Goal: Communication & Community: Answer question/provide support

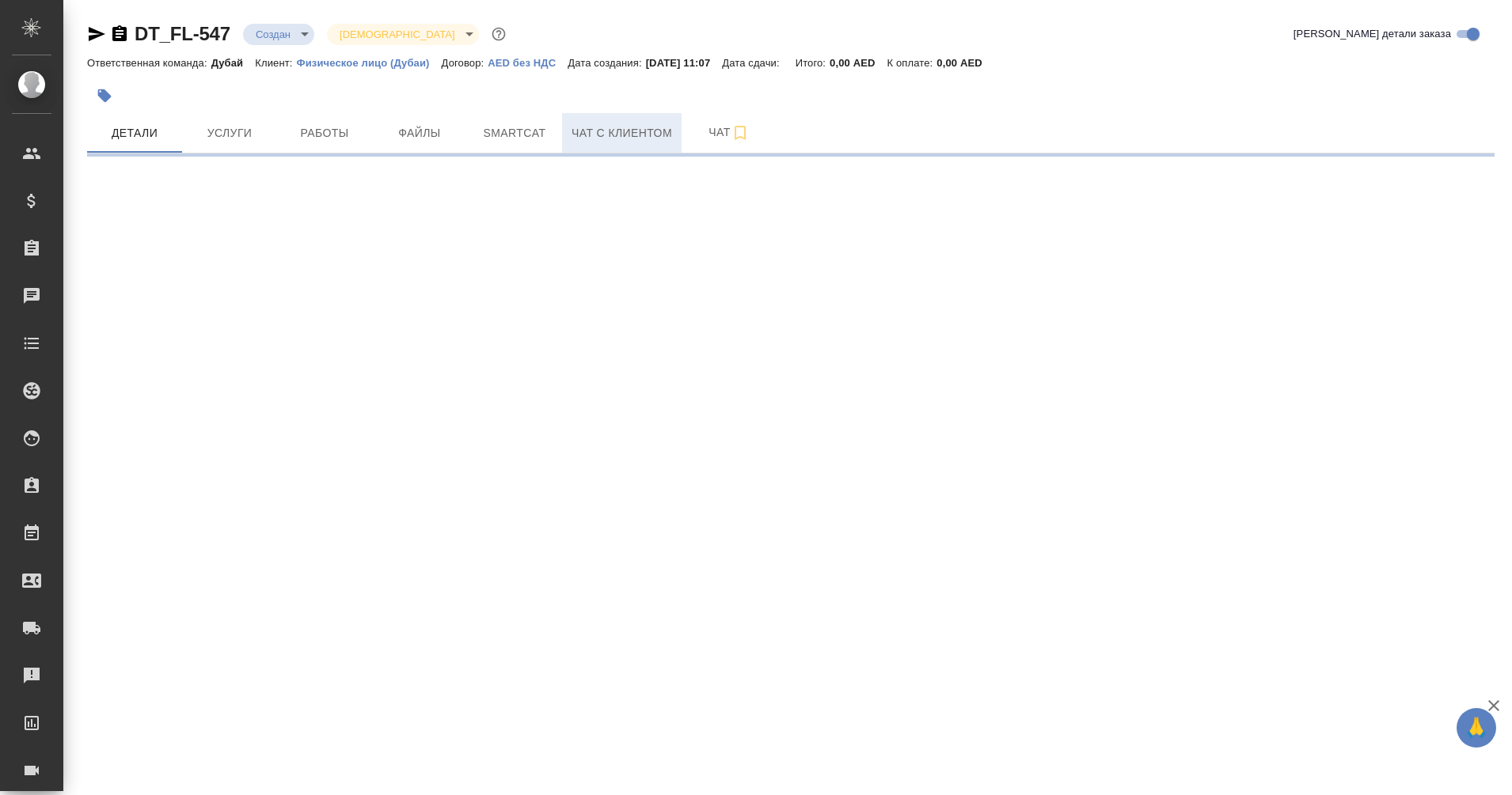
select select "RU"
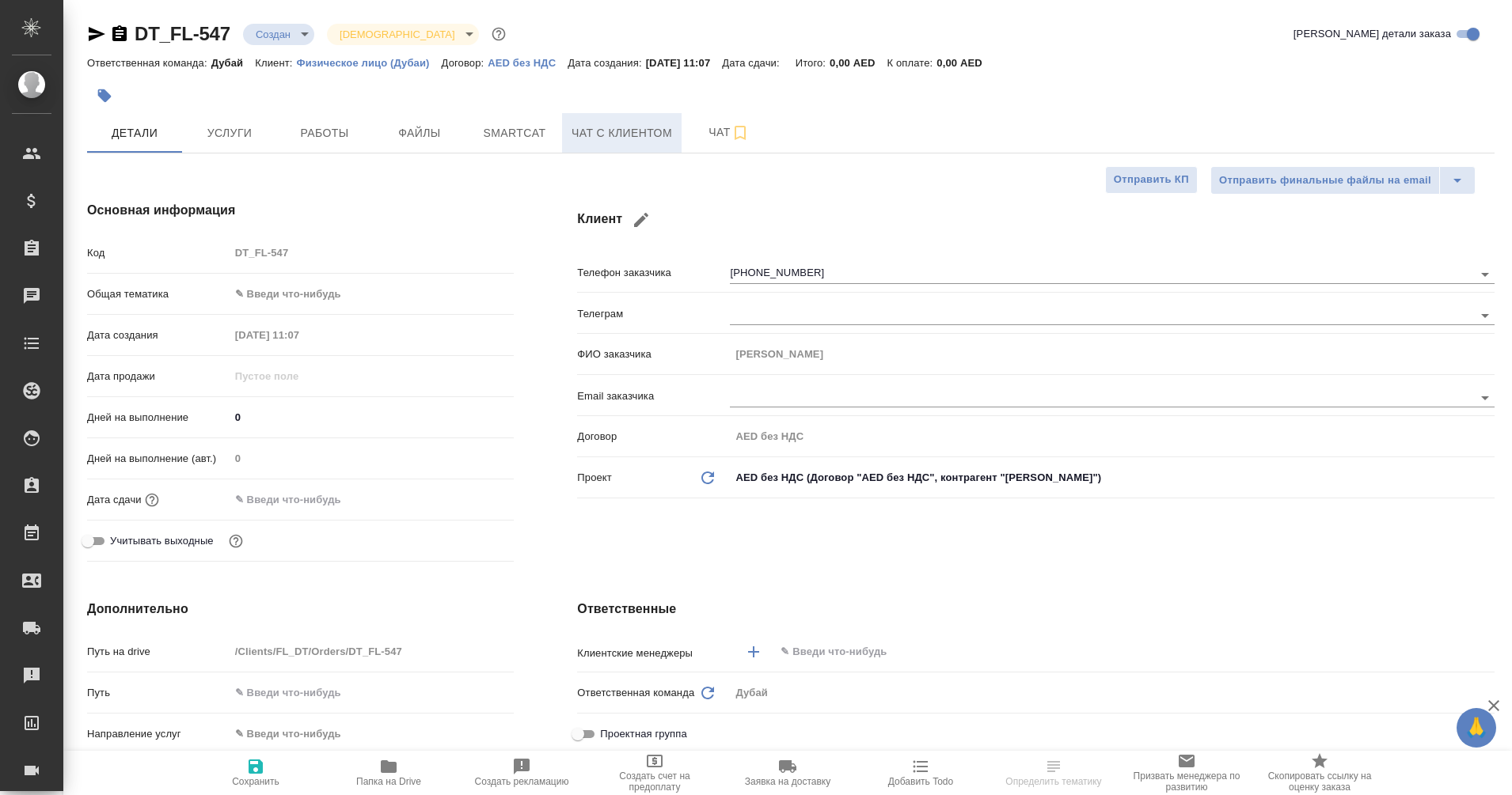
click at [611, 126] on span "Чат с клиентом" at bounding box center [622, 133] width 101 height 20
type textarea "x"
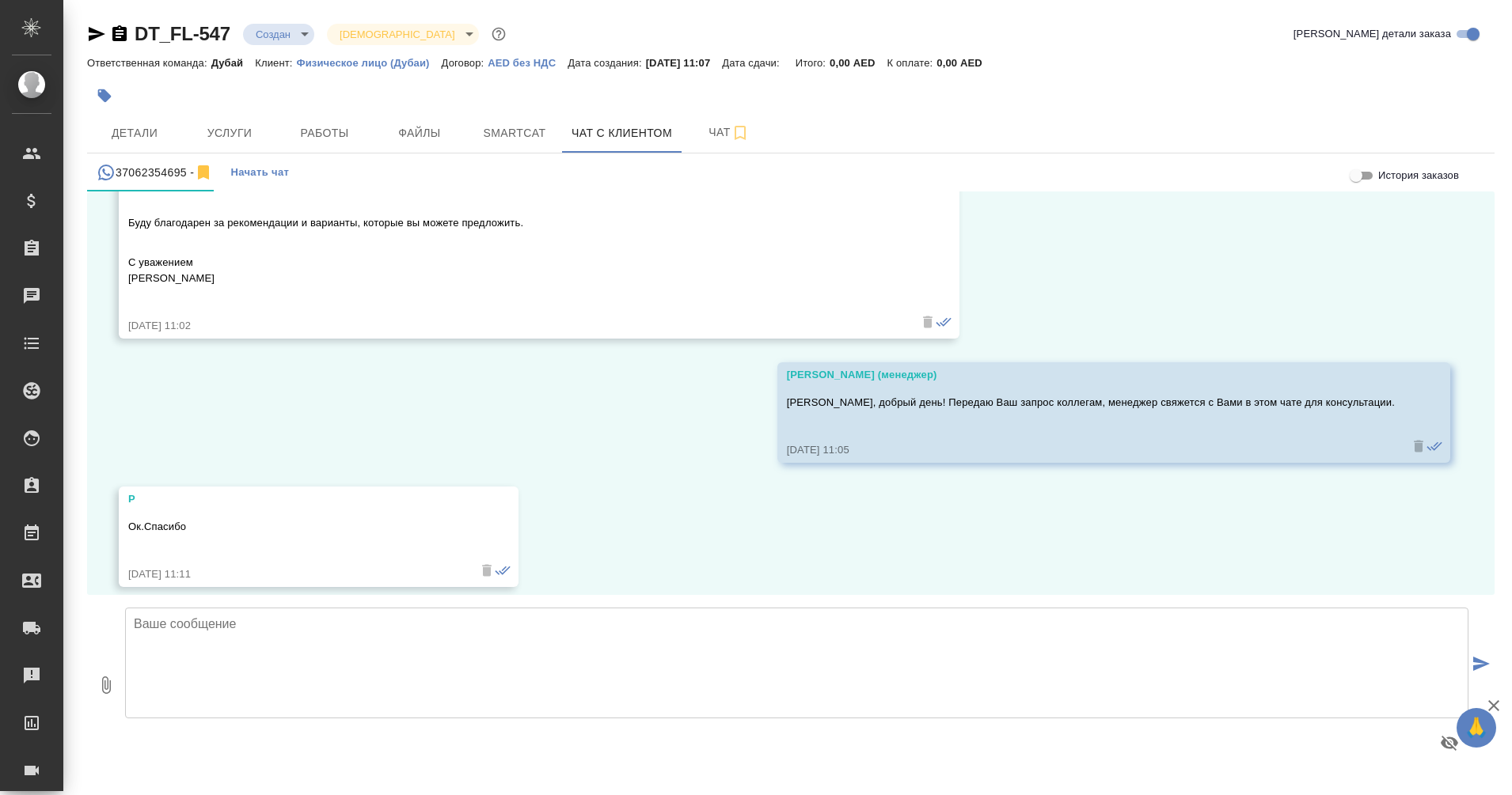
scroll to position [322, 0]
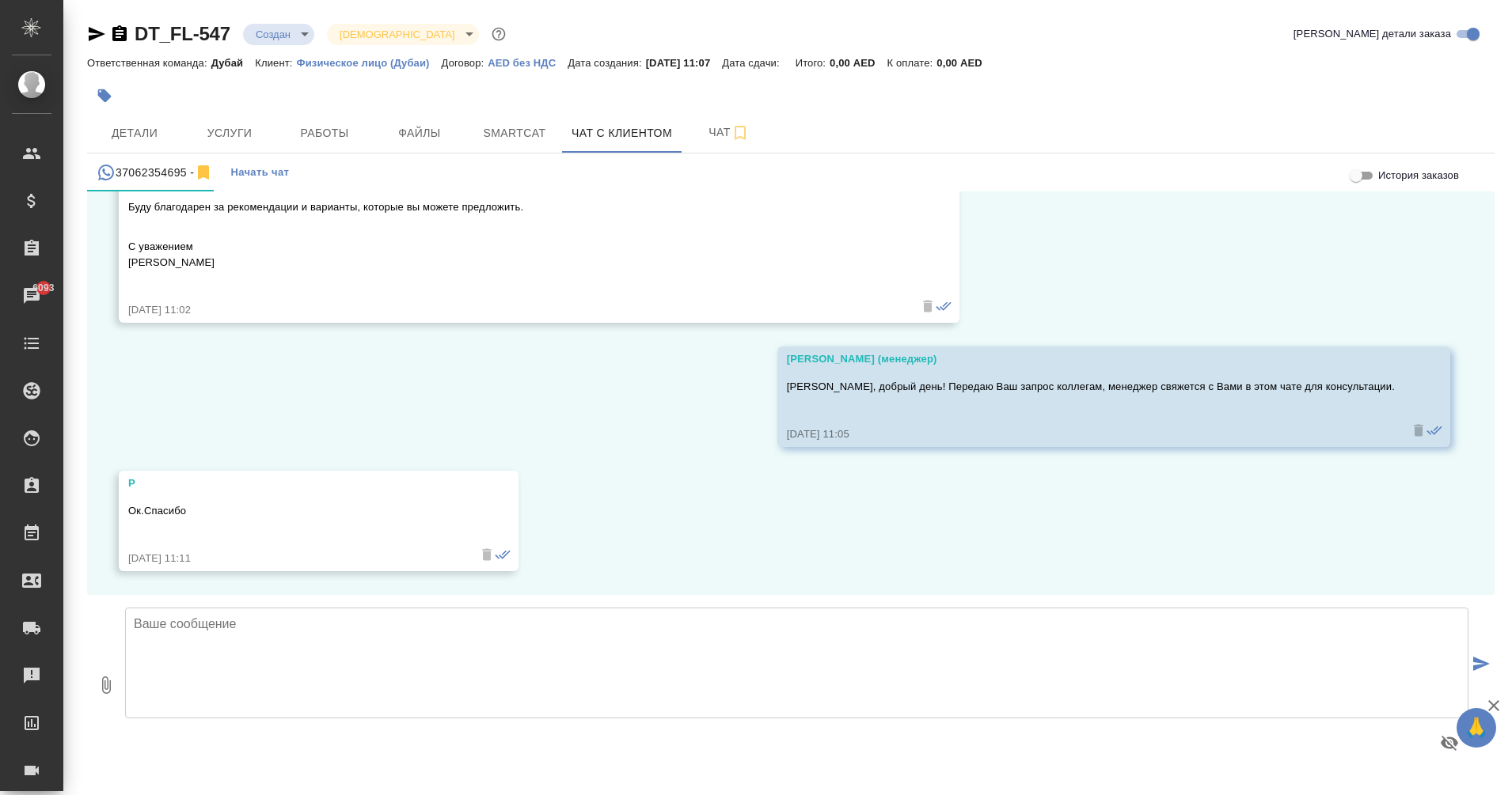
click at [228, 636] on textarea at bounding box center [796, 663] width 1343 height 111
type textarea "о"
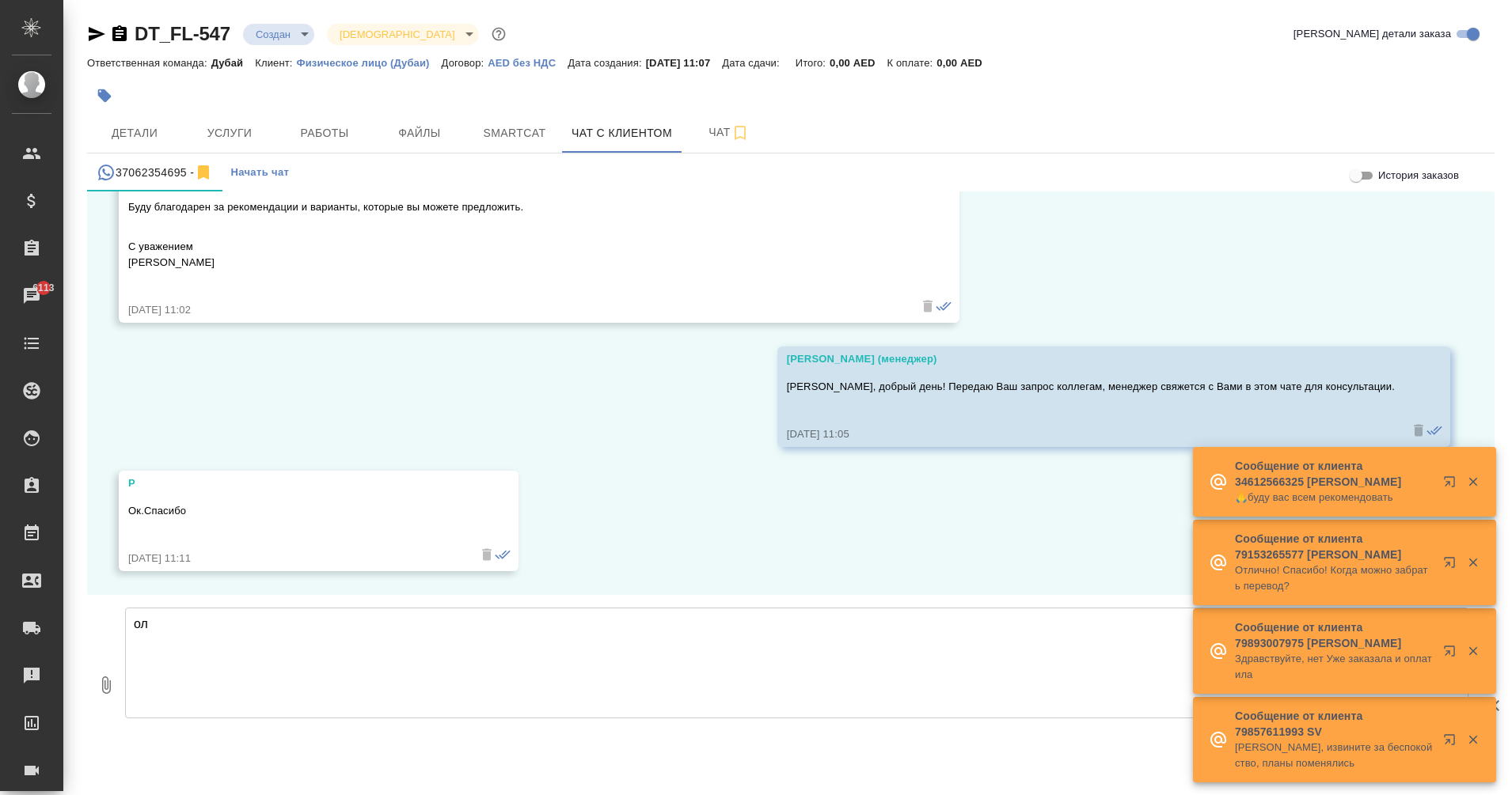
type textarea "о"
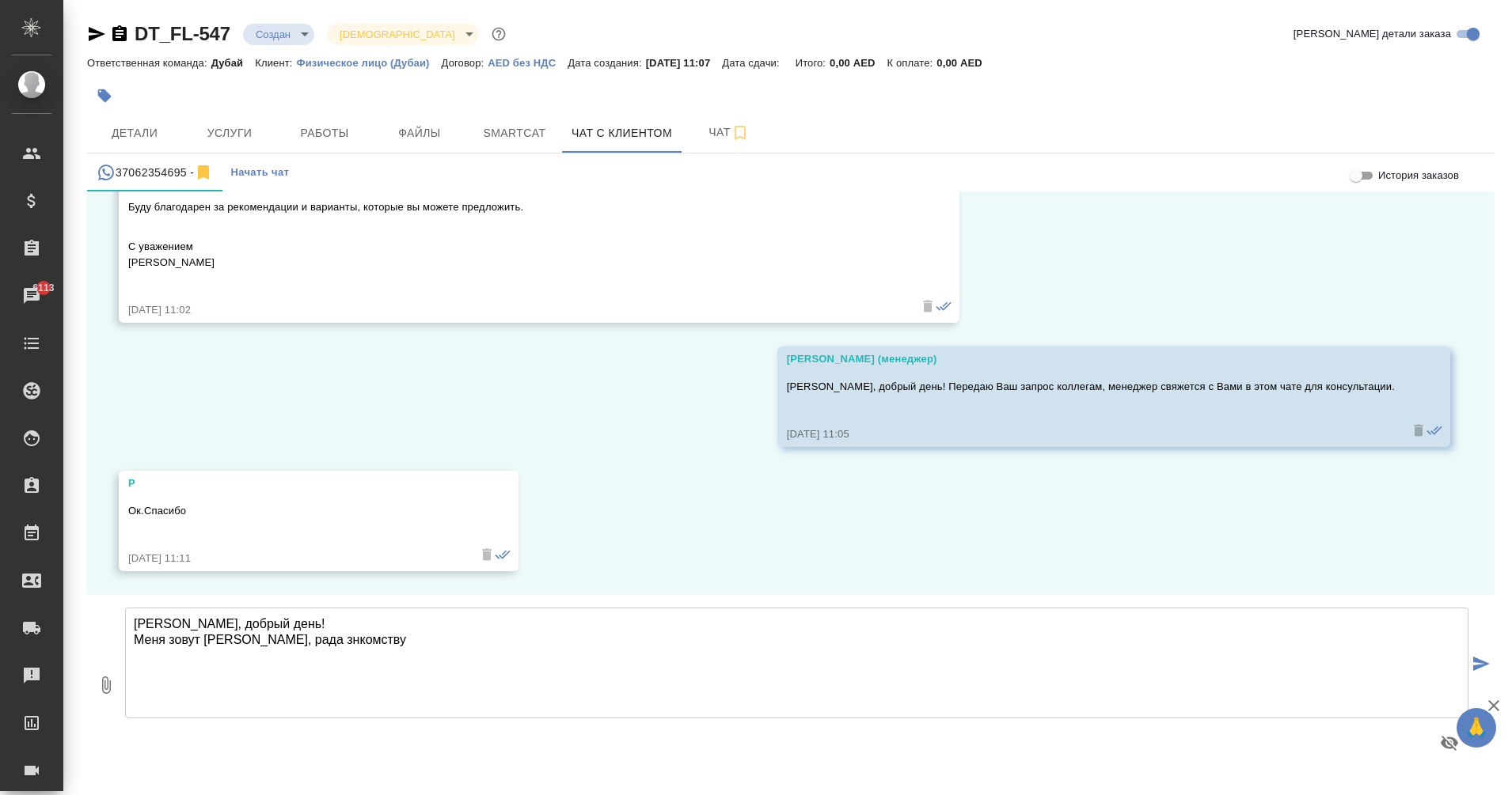
drag, startPoint x: 271, startPoint y: 641, endPoint x: 391, endPoint y: 640, distance: 120.0
click at [391, 640] on textarea "[PERSON_NAME], добрый день! Меня зовут [PERSON_NAME], рада знкомству" at bounding box center [796, 663] width 1343 height 111
click at [348, 641] on textarea "[PERSON_NAME], добрый день! Меня зовут [PERSON_NAME], буду рада ответит" at bounding box center [796, 663] width 1343 height 111
paste textarea "Virtual Work Visa (удалённая работа)"
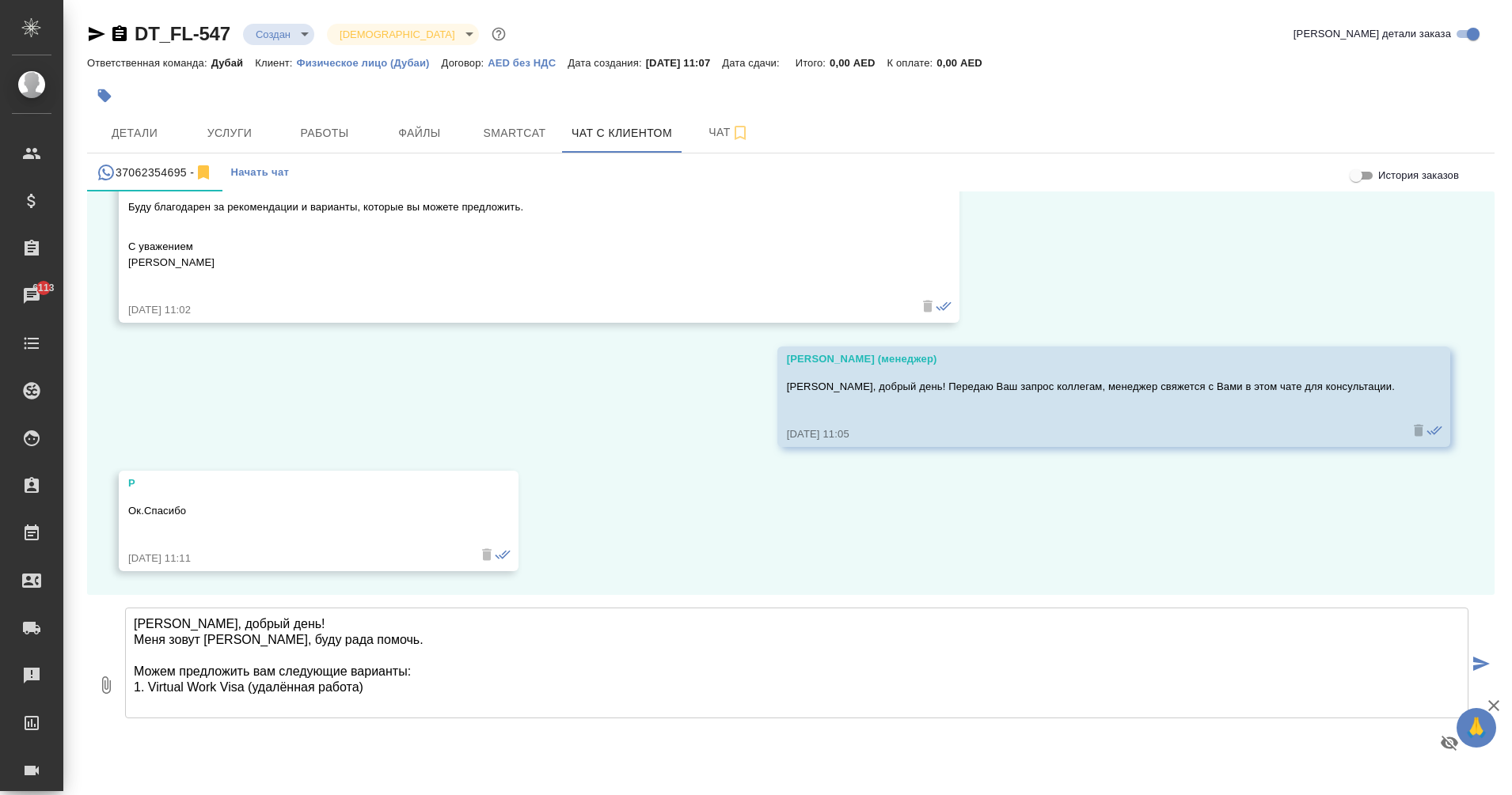
click at [361, 689] on textarea "[PERSON_NAME], добрый день! Меня зовут [PERSON_NAME], буду рада помочь. Можем п…" at bounding box center [796, 663] width 1343 height 111
click at [619, 683] on textarea "[PERSON_NAME], добрый день! Меня зовут [PERSON_NAME], буду рада помочь. Можем п…" at bounding box center [796, 663] width 1343 height 111
paste textarea "Срок действия: 1 год. Условия: Должен быть трудовой контракт с иностранной комп…"
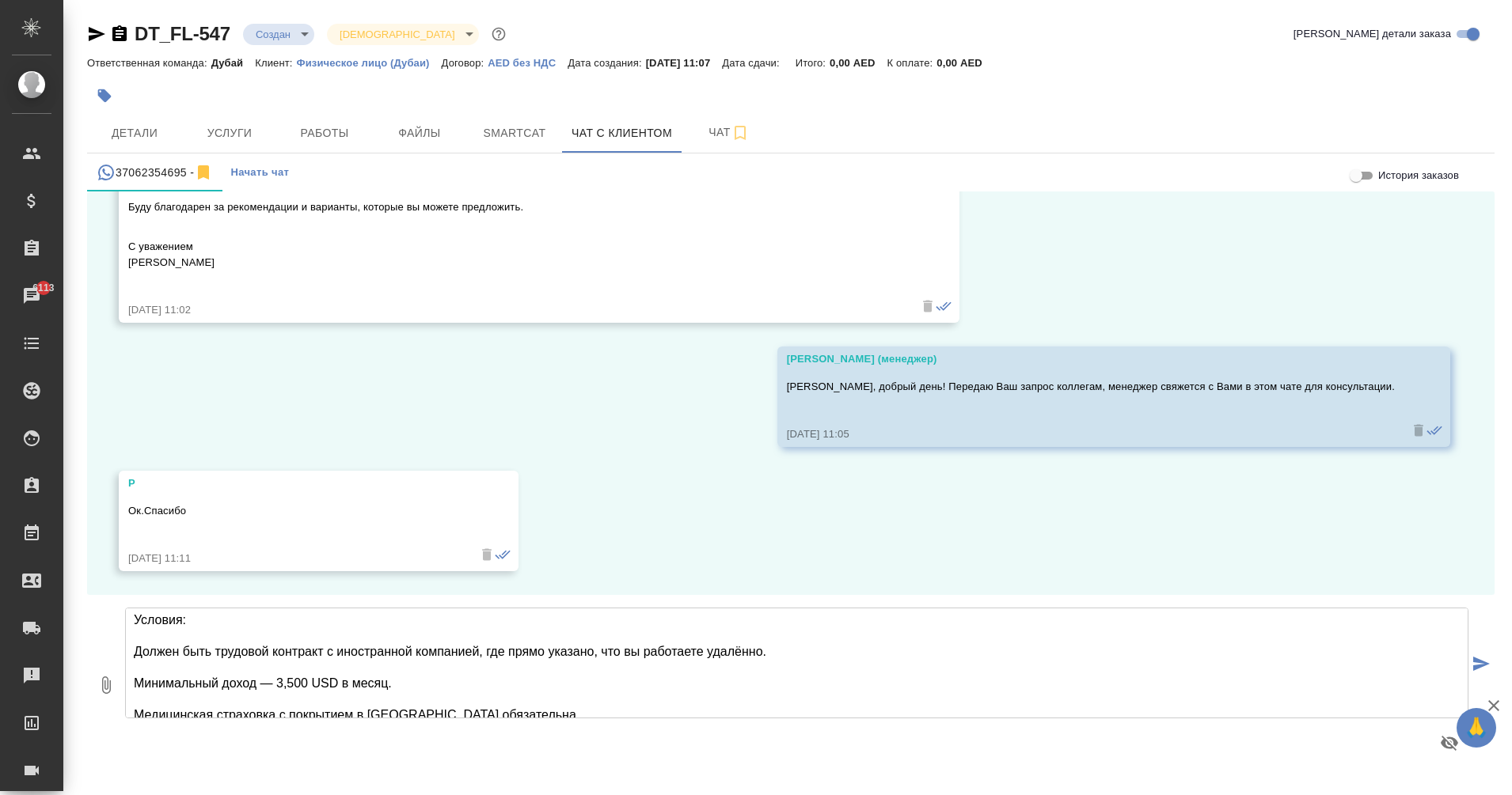
scroll to position [114, 0]
click at [132, 653] on textarea "[PERSON_NAME], добрый день! Меня зовут [PERSON_NAME], буду рада помочь. Можем п…" at bounding box center [796, 663] width 1343 height 111
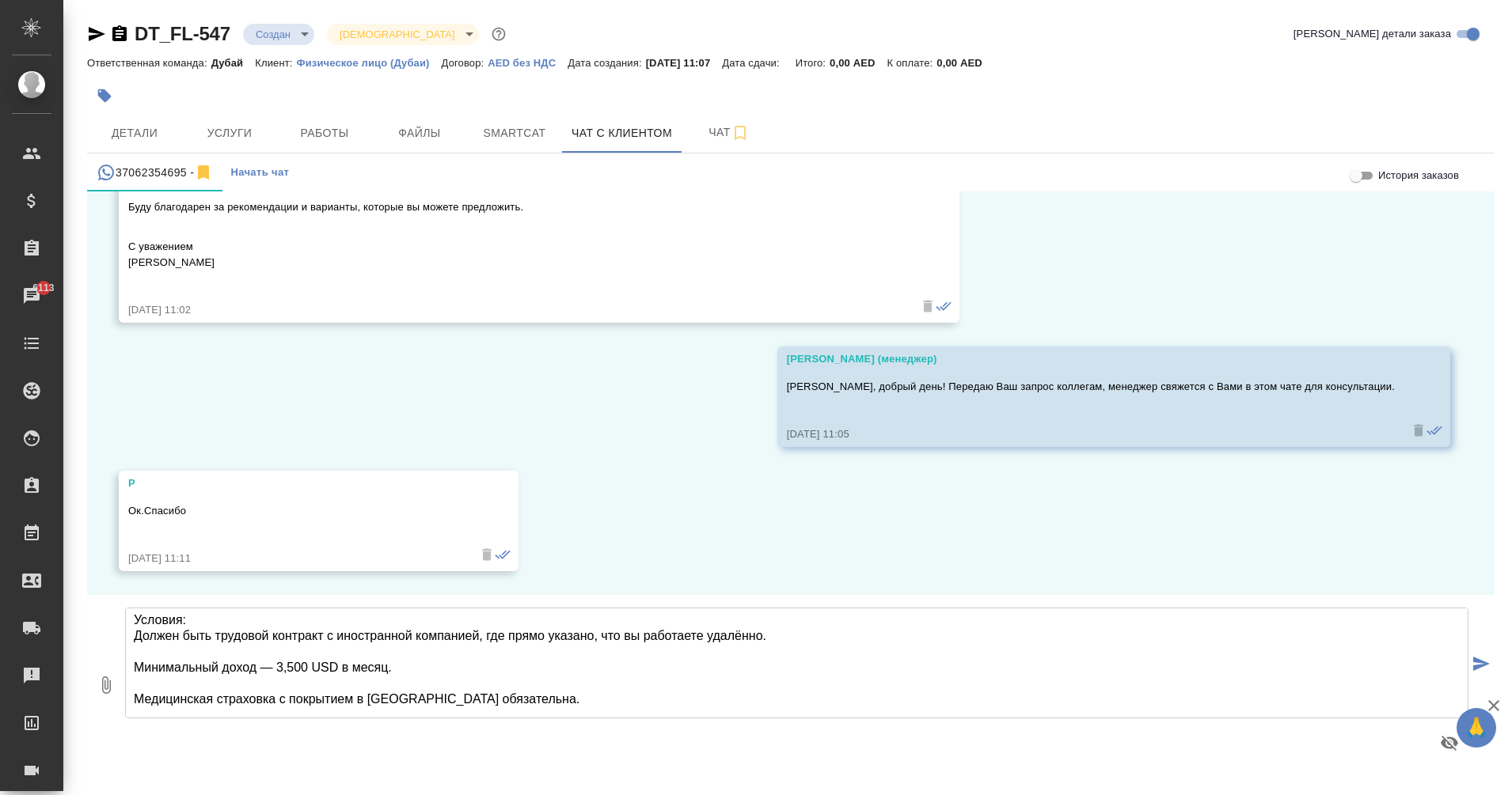
click at [134, 662] on textarea "[PERSON_NAME], добрый день! Меня зовут [PERSON_NAME], буду рада помочь. Можем п…" at bounding box center [796, 663] width 1343 height 111
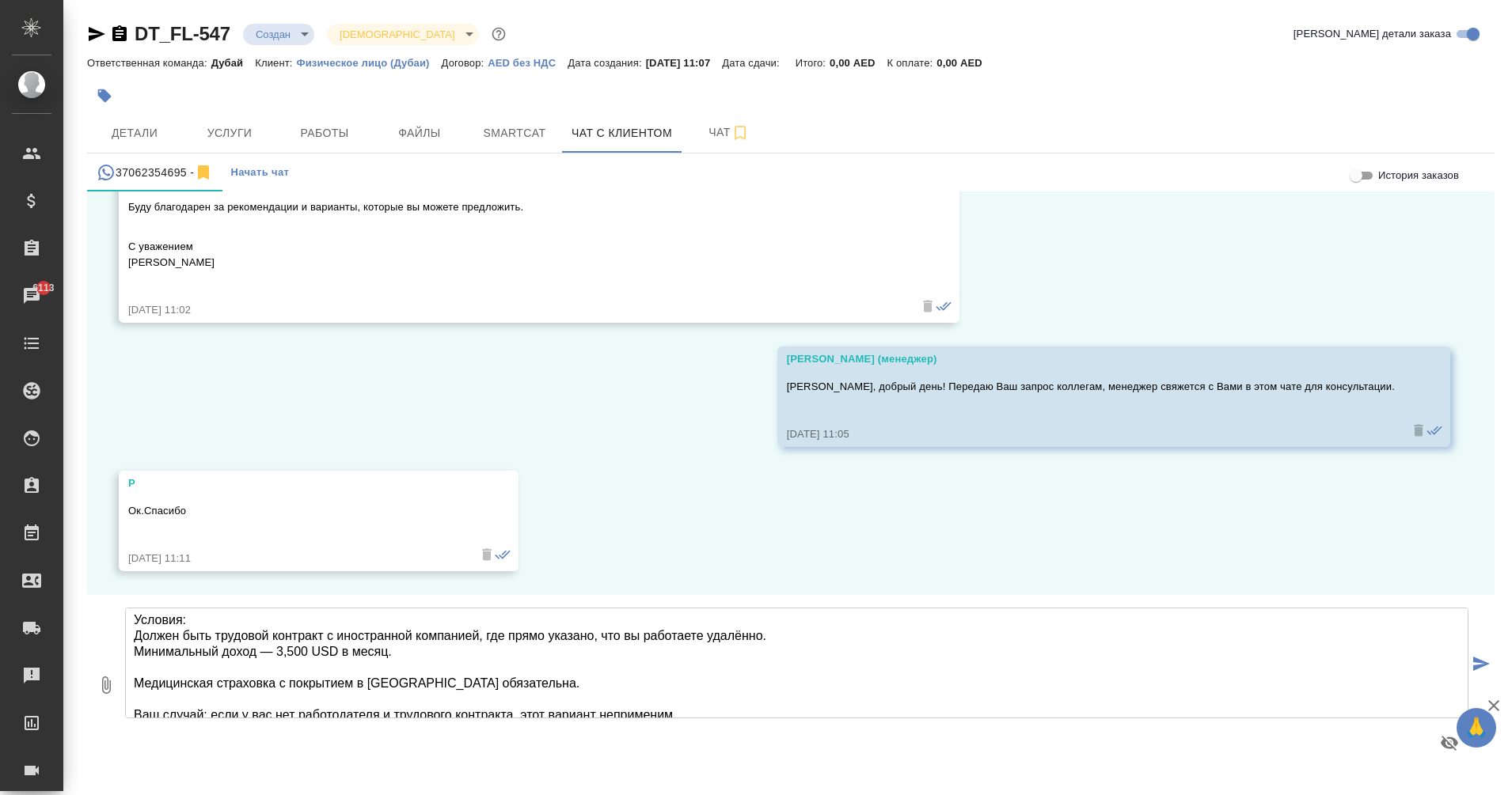
click at [135, 682] on textarea "[PERSON_NAME], добрый день! Меня зовут [PERSON_NAME], буду рада помочь. Можем п…" at bounding box center [796, 663] width 1343 height 111
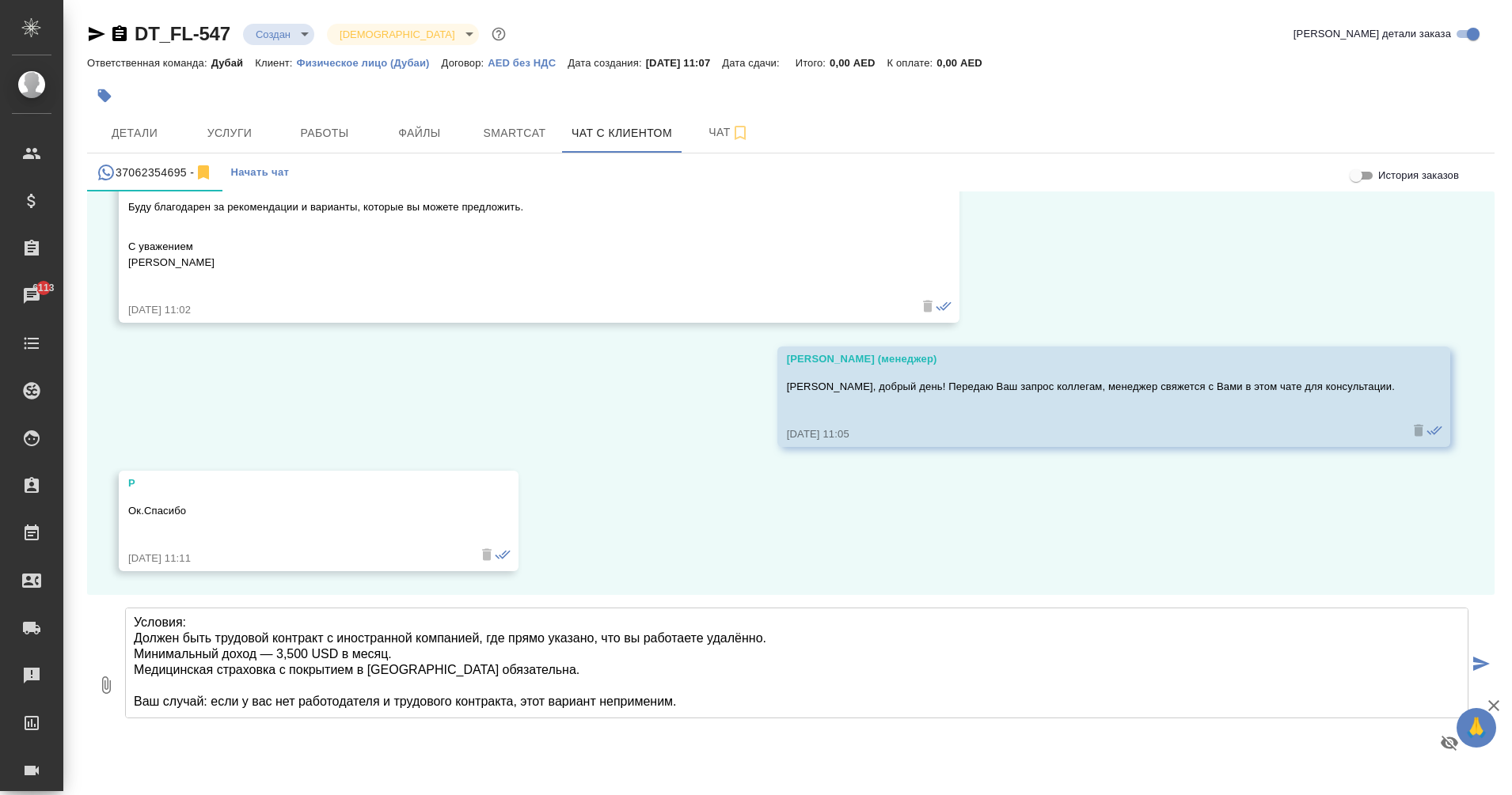
click at [706, 710] on textarea "[PERSON_NAME], добрый день! Меня зовут [PERSON_NAME], буду рада помочь. Можем п…" at bounding box center [796, 663] width 1343 height 111
click at [704, 699] on textarea "[PERSON_NAME], добрый день! Меня зовут [PERSON_NAME], буду рада помочь. Можем п…" at bounding box center [796, 663] width 1343 height 111
paste textarea "Golden Visa (Инвестор) Условия: Инвестиции в недвижимость, или открытие бизнеса…"
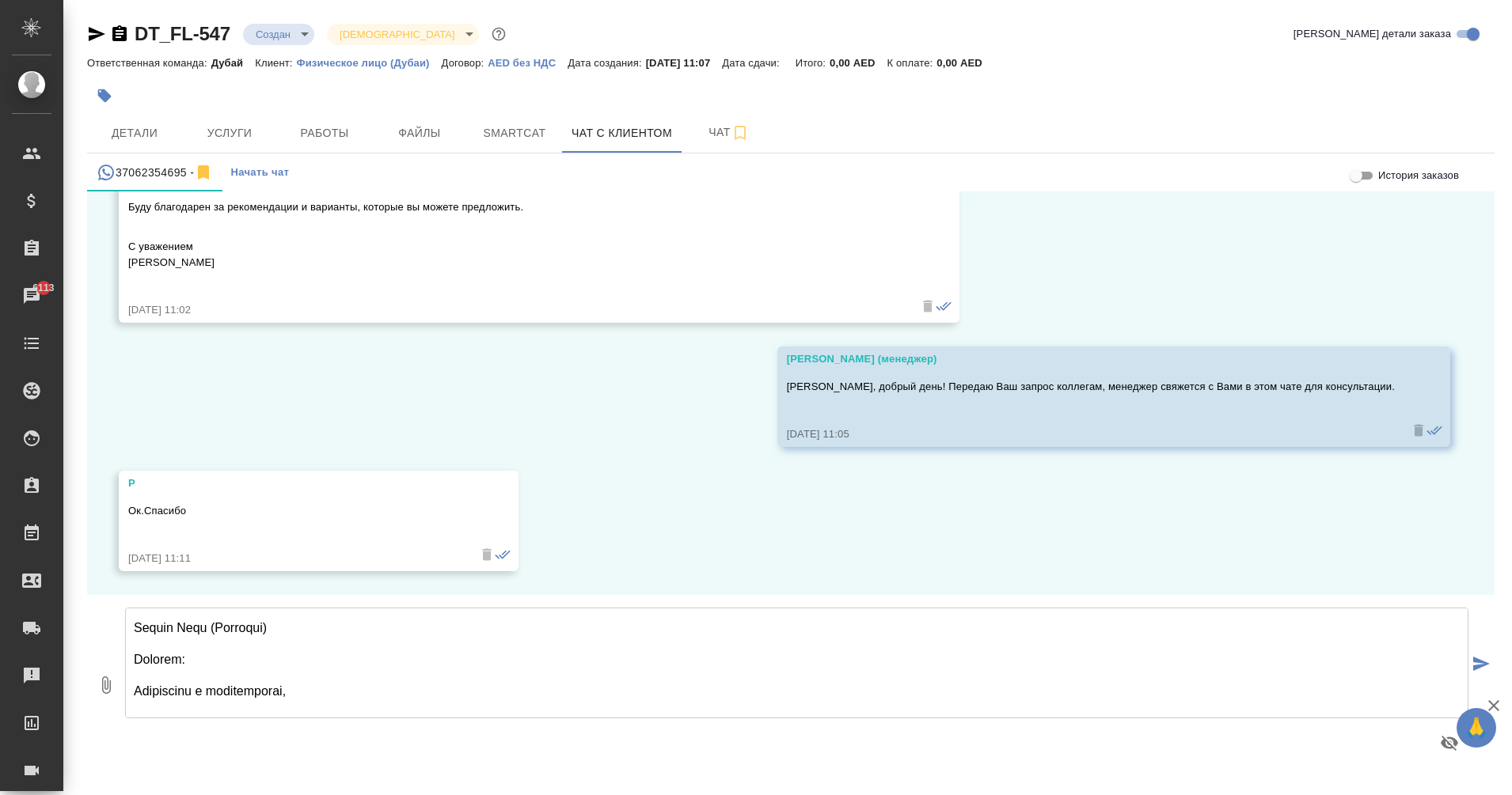
scroll to position [201, 0]
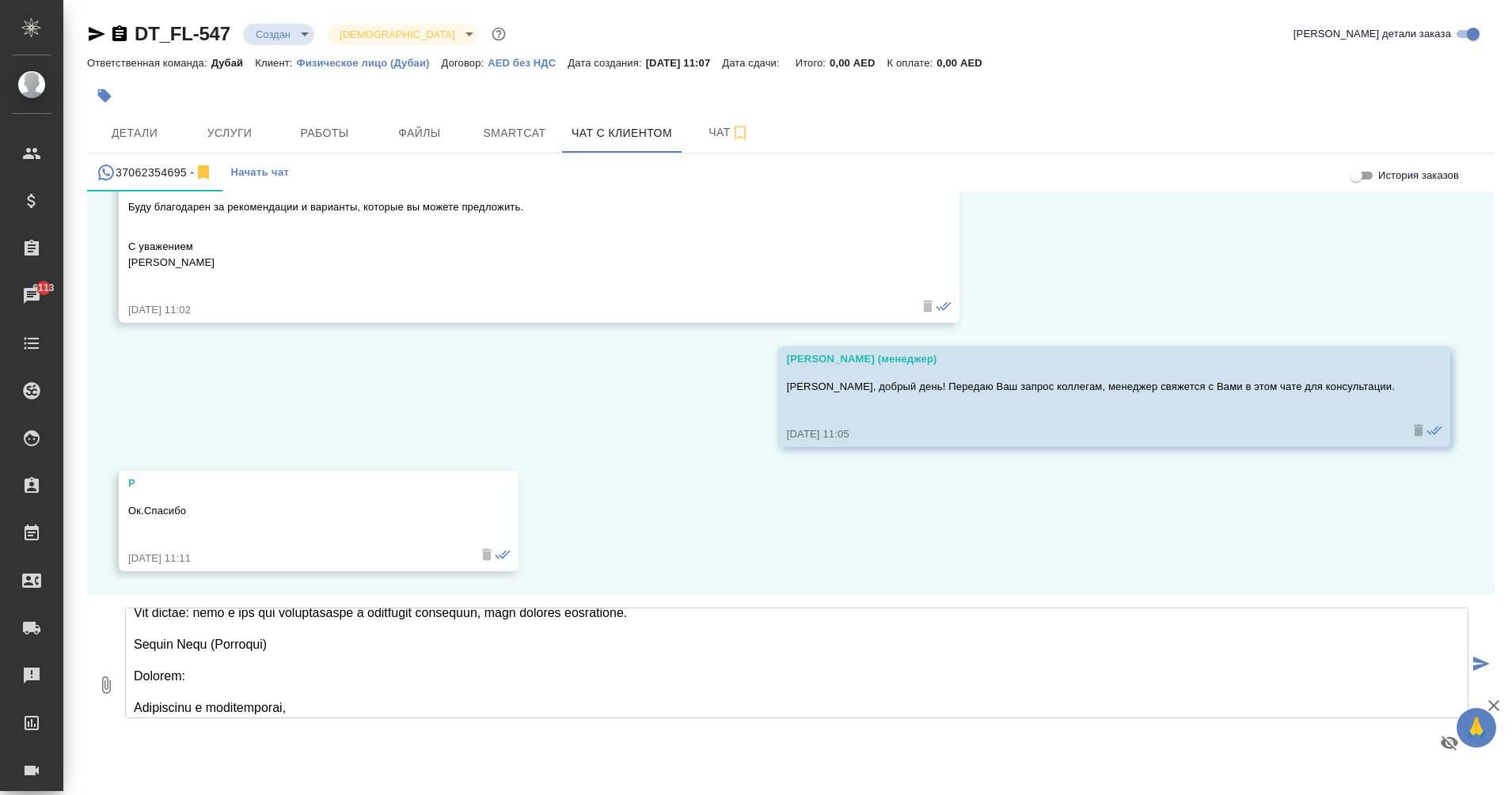
click at [132, 642] on textarea at bounding box center [796, 663] width 1343 height 111
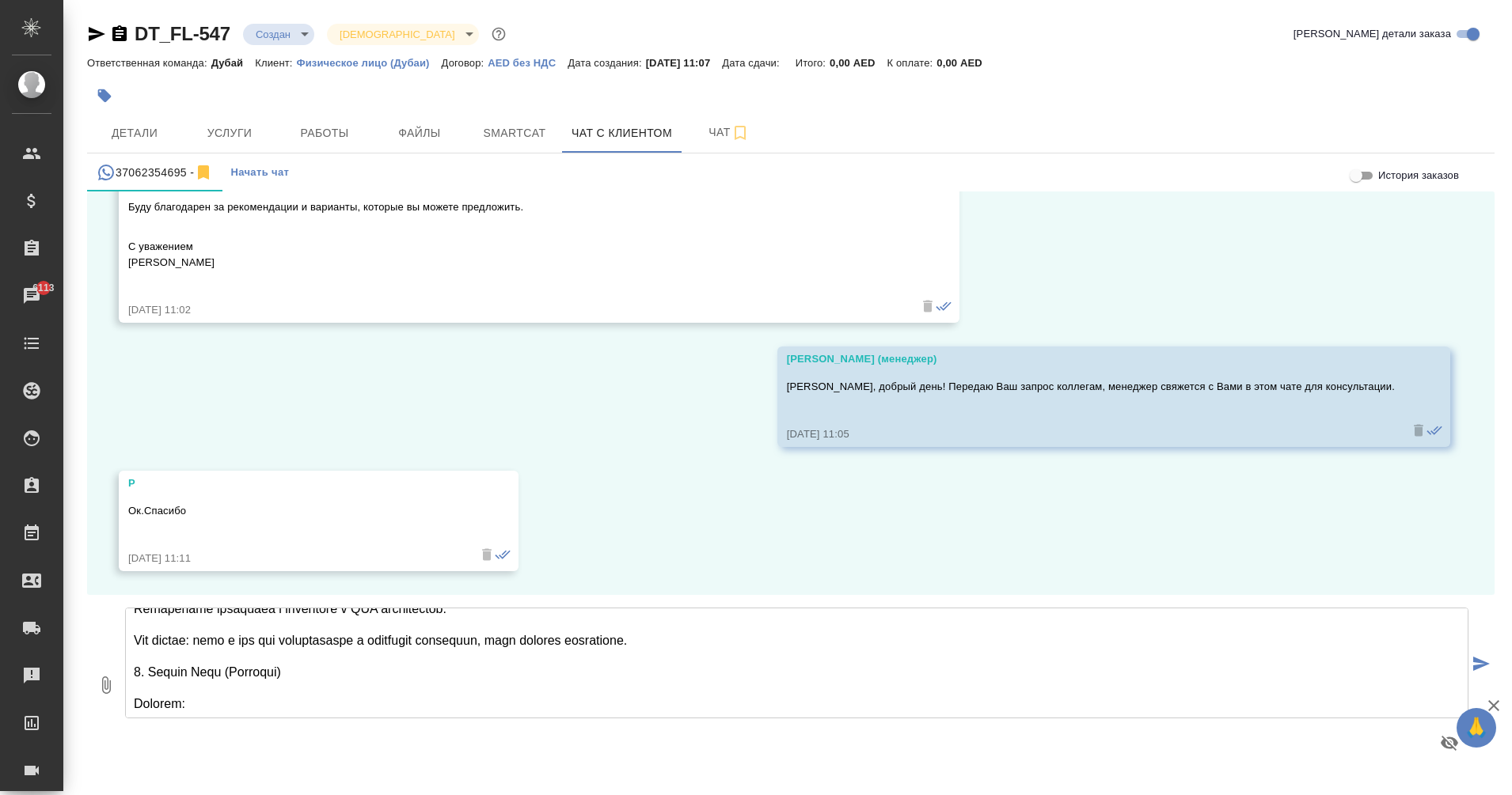
scroll to position [264, 0]
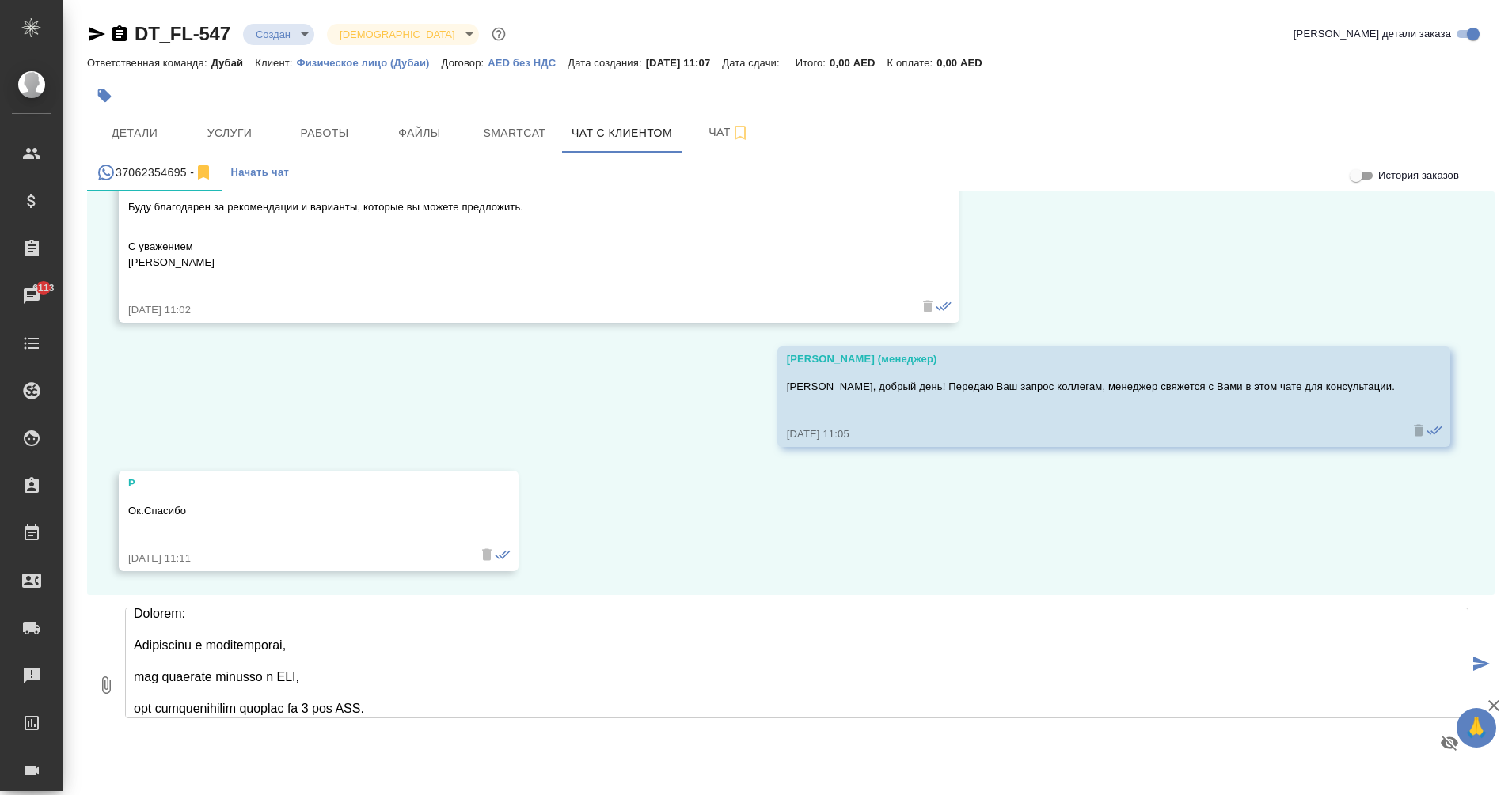
click at [135, 648] on textarea at bounding box center [796, 663] width 1343 height 111
click at [136, 662] on textarea at bounding box center [796, 663] width 1343 height 111
click at [136, 684] on textarea at bounding box center [796, 663] width 1343 height 111
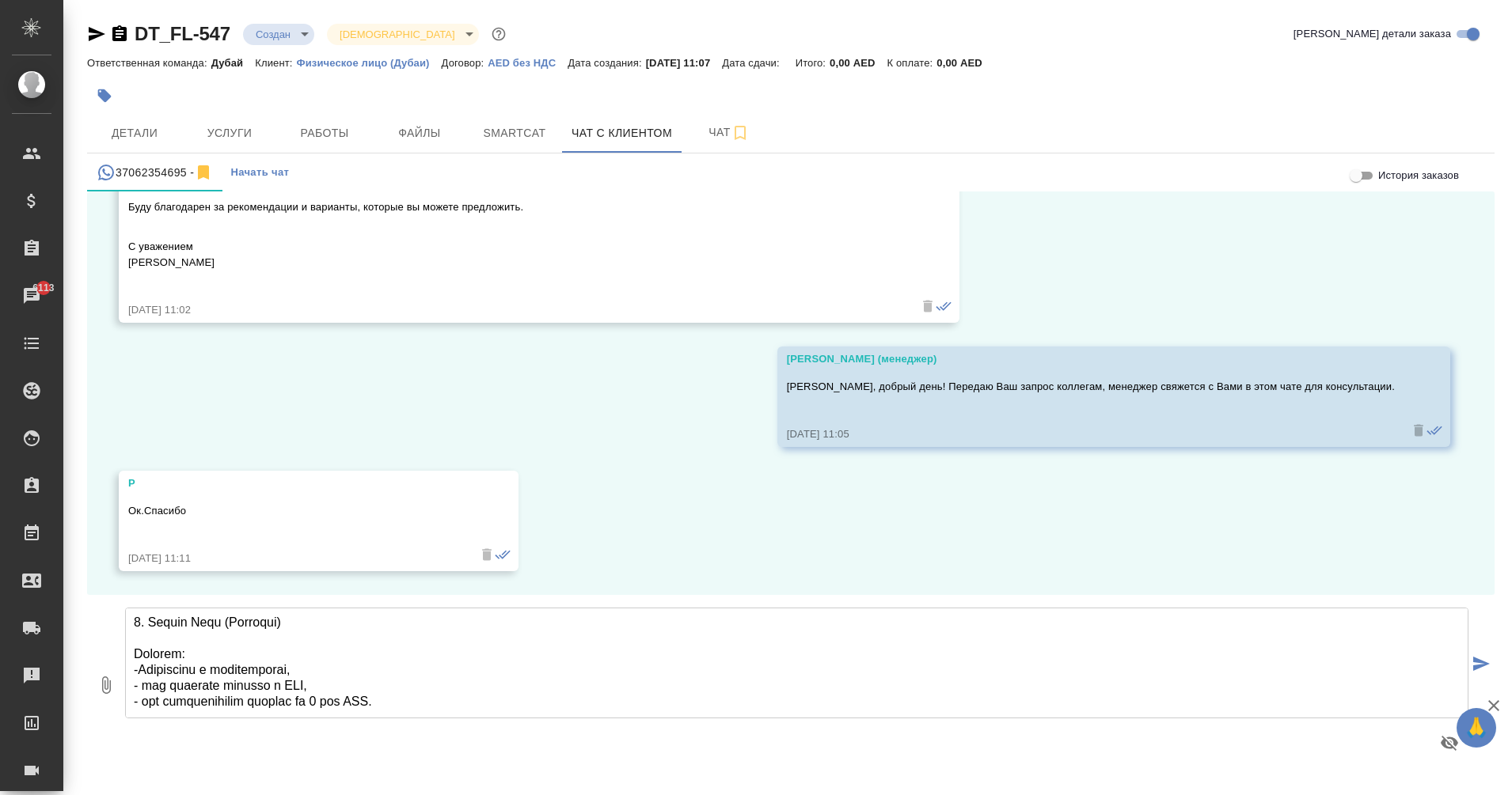
click at [305, 655] on textarea at bounding box center [796, 663] width 1343 height 111
click at [573, 656] on textarea at bounding box center [796, 663] width 1343 height 111
click at [310, 669] on textarea at bounding box center [796, 663] width 1343 height 111
click at [308, 652] on textarea at bounding box center [796, 663] width 1343 height 111
click at [139, 655] on textarea at bounding box center [796, 663] width 1343 height 111
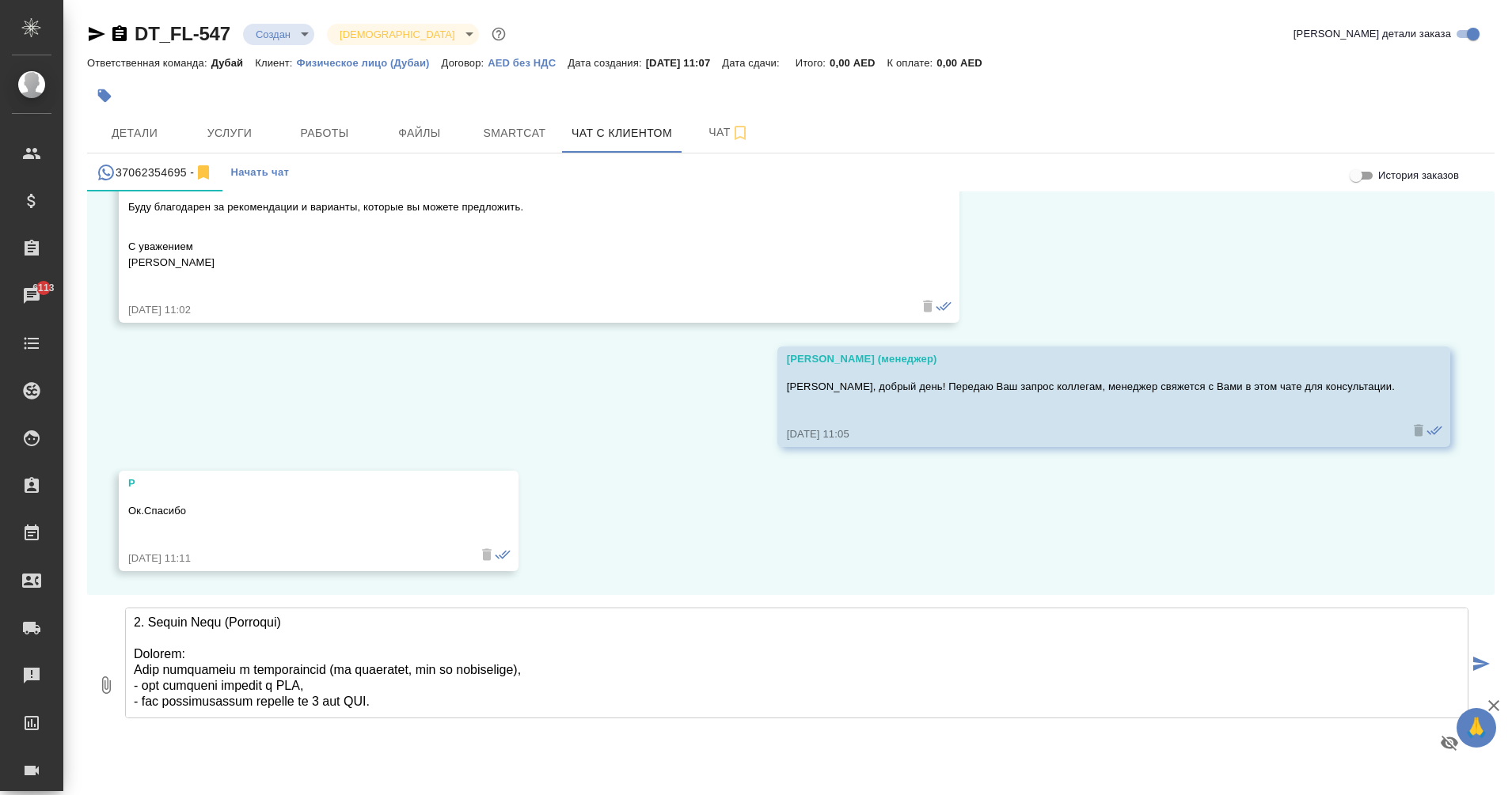
drag, startPoint x: 339, startPoint y: 655, endPoint x: 556, endPoint y: 655, distance: 217.0
click at [556, 655] on textarea at bounding box center [796, 663] width 1343 height 111
click at [139, 670] on textarea at bounding box center [796, 663] width 1343 height 111
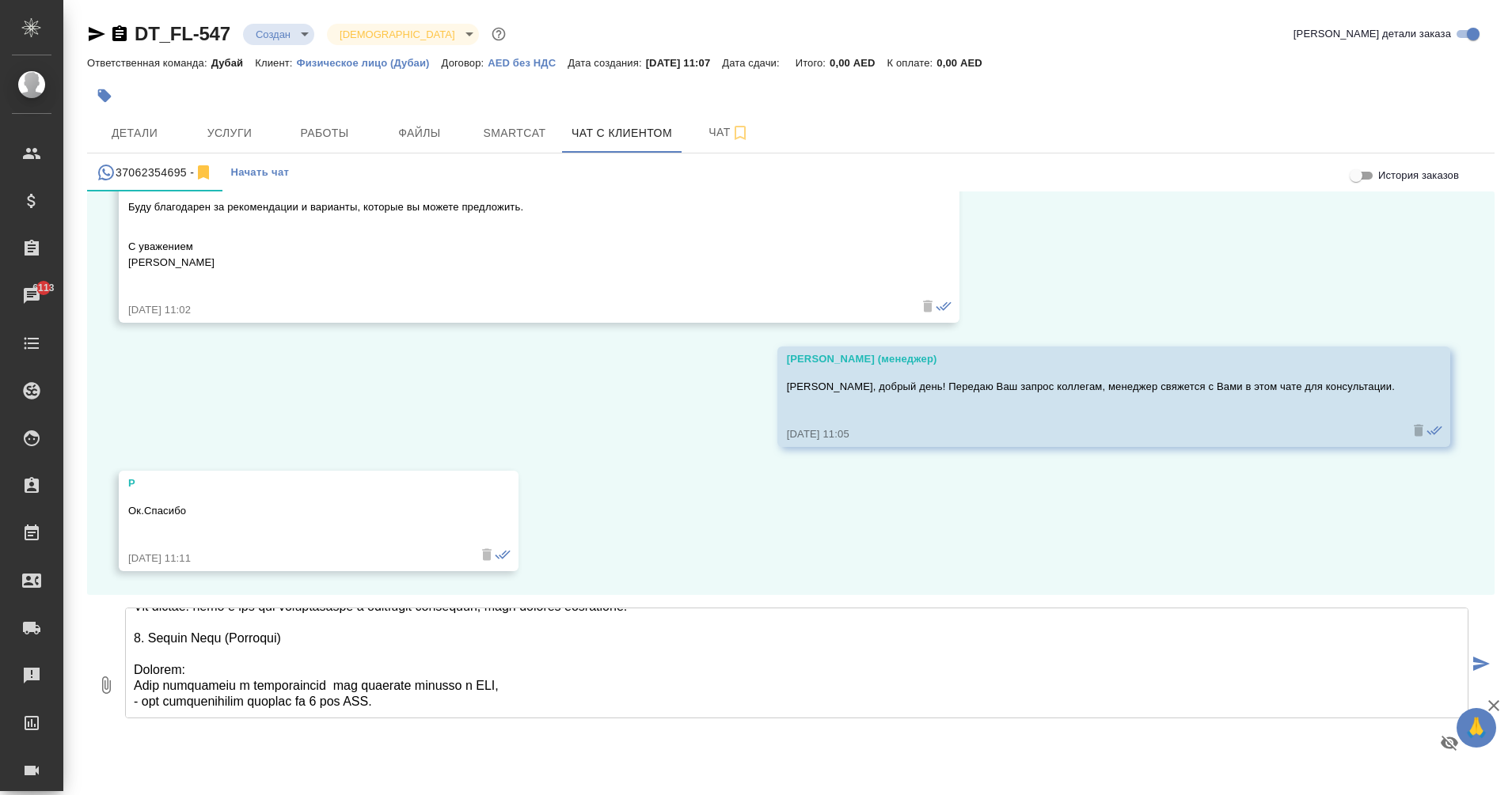
scroll to position [223, 0]
click at [508, 671] on textarea at bounding box center [796, 663] width 1343 height 111
click at [163, 686] on textarea at bounding box center [796, 663] width 1343 height 111
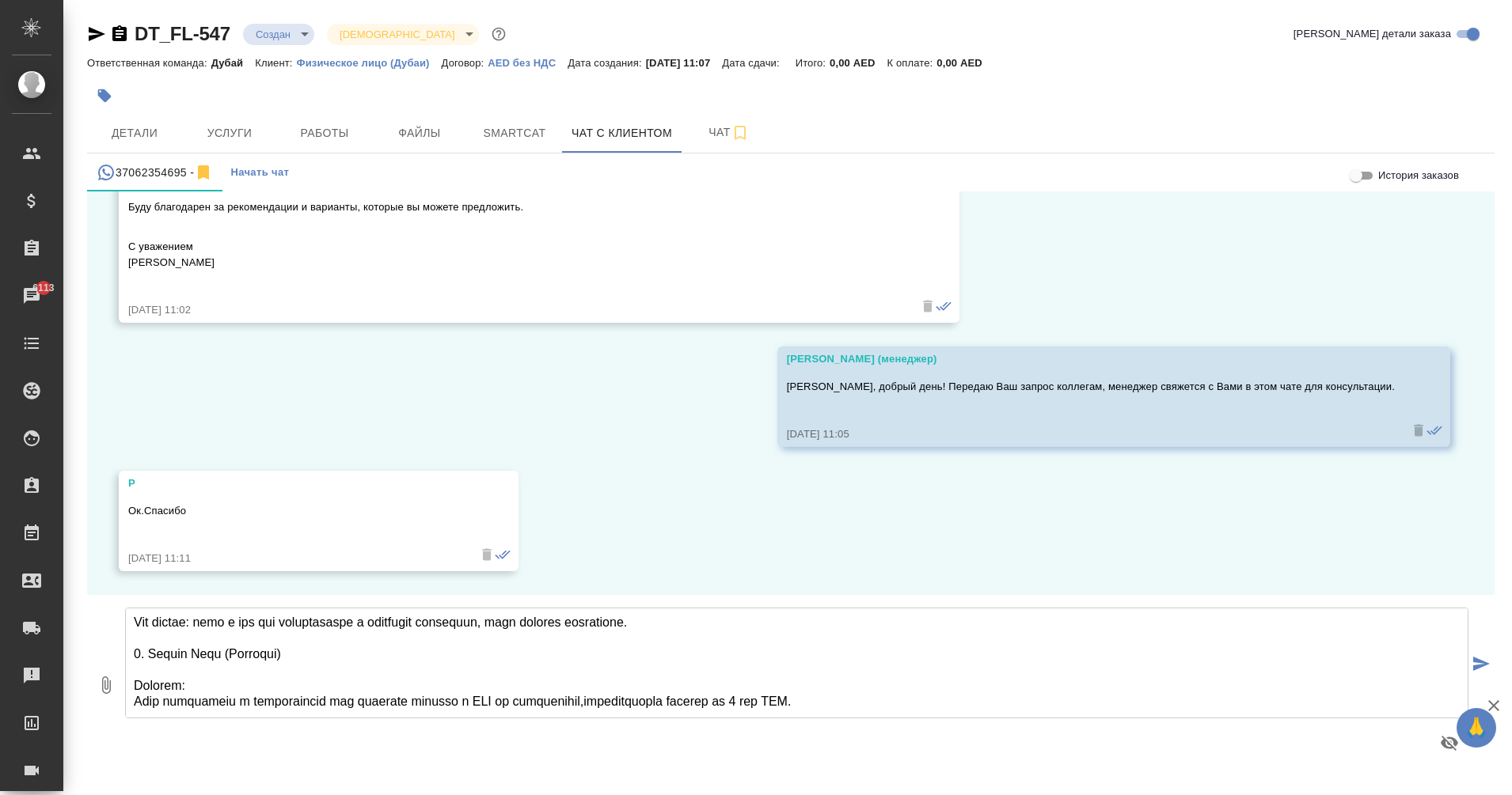
scroll to position [207, 0]
click at [979, 682] on textarea at bounding box center [796, 663] width 1343 height 111
click at [331, 641] on textarea at bounding box center [796, 663] width 1343 height 111
click at [147, 650] on textarea at bounding box center [796, 663] width 1343 height 111
click at [1025, 675] on textarea at bounding box center [796, 663] width 1343 height 111
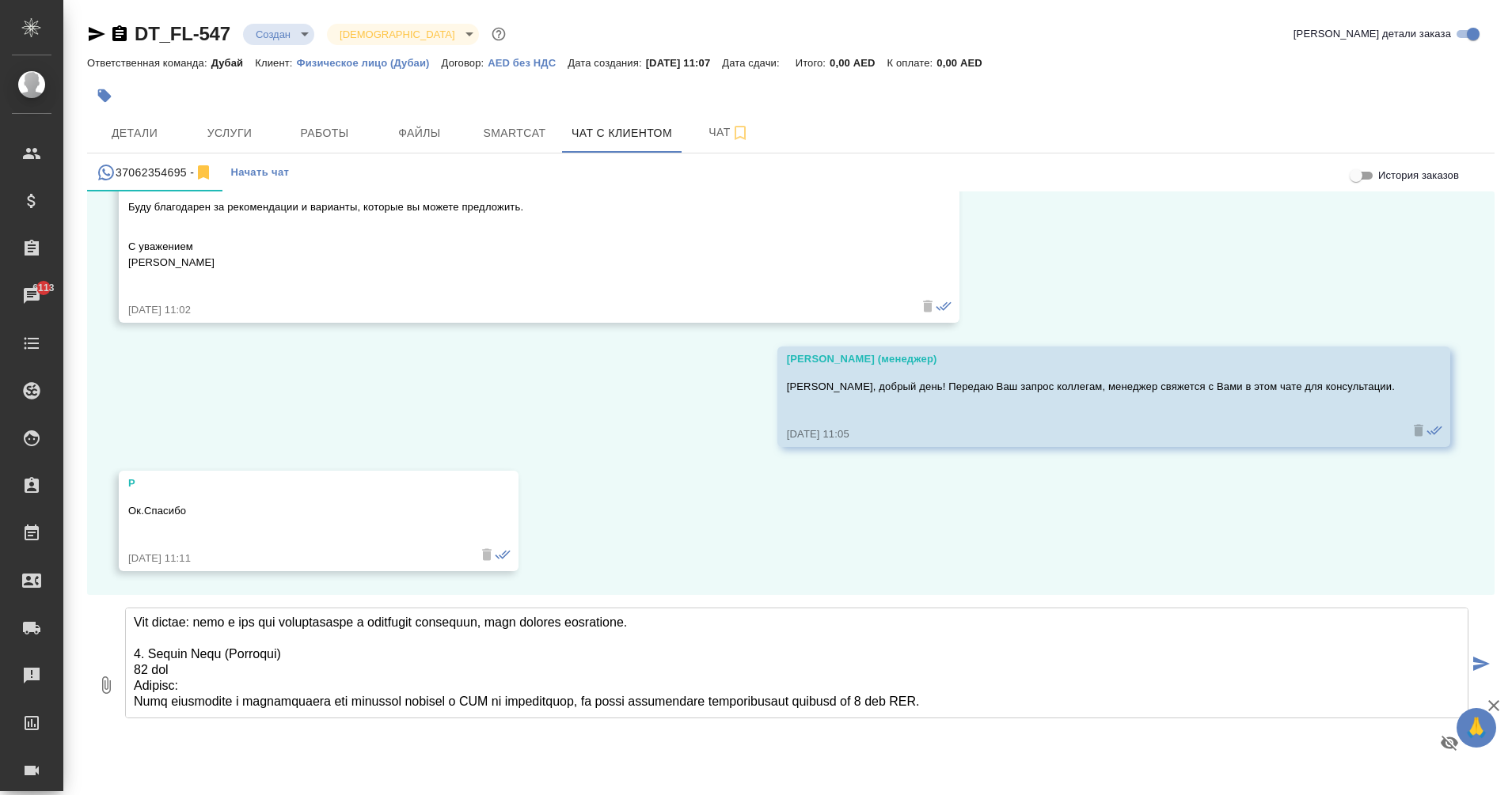
click at [1001, 691] on textarea at bounding box center [796, 663] width 1343 height 111
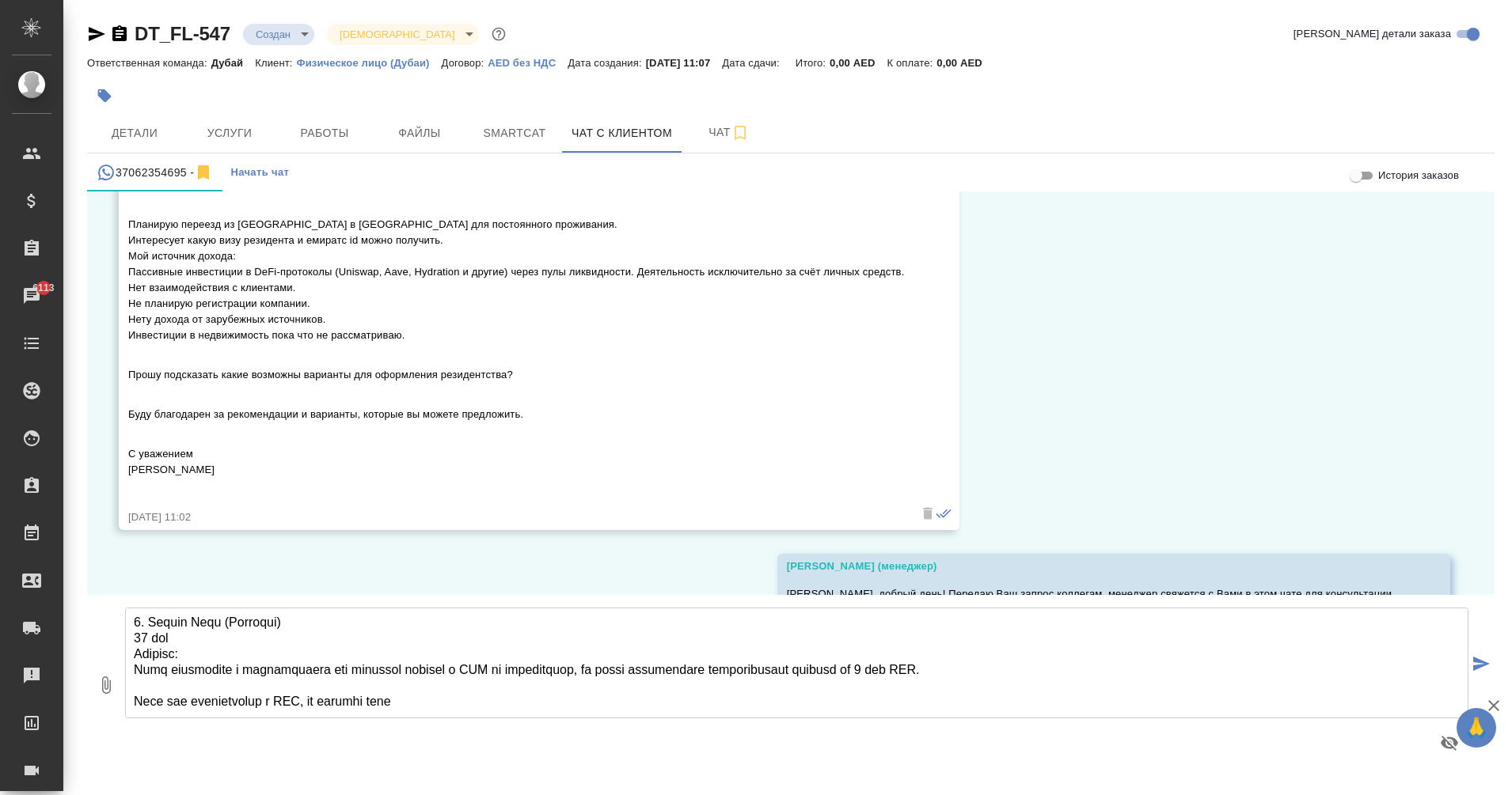
scroll to position [116, 0]
type textarea "Lore, ipsumd sita! Cons adipi Elitseddo, eius temp incidi. Utlab etdolorema ali…"
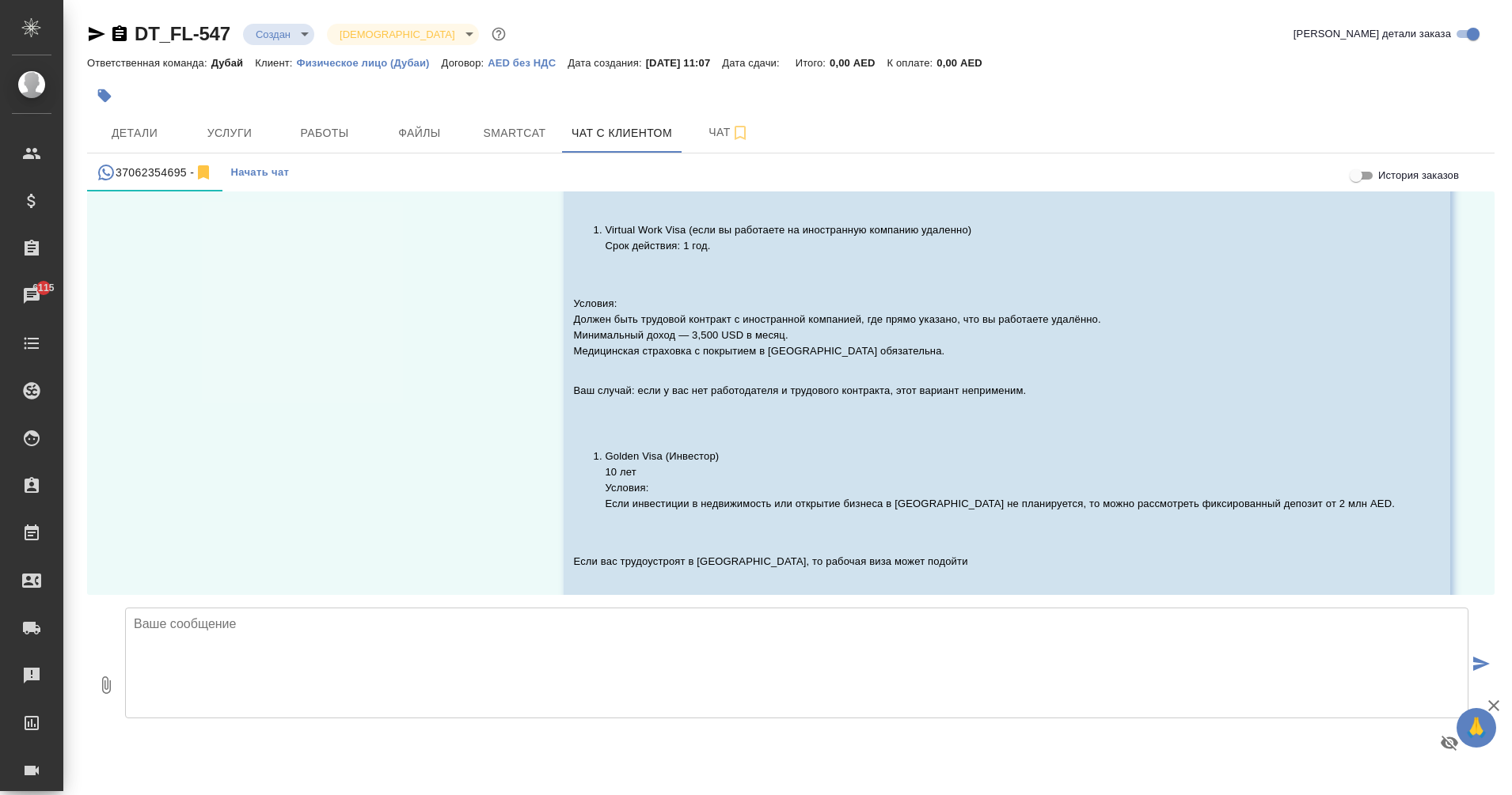
scroll to position [900, 0]
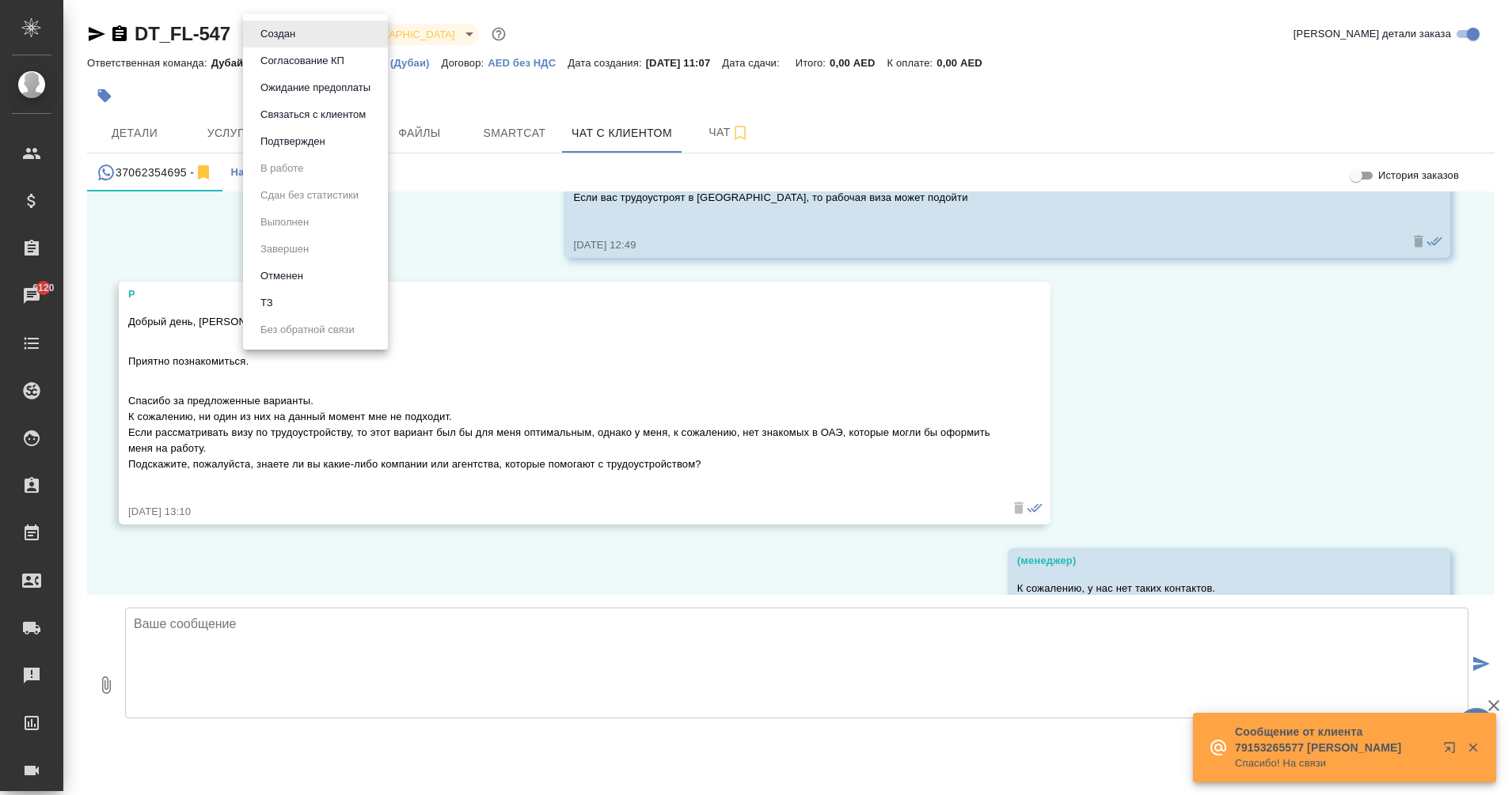
click at [298, 44] on body "🙏 .cls-1 fill:#fff; AWATERA Eganian [PERSON_NAME] Спецификации Заказы 6120 Чаты…" at bounding box center [756, 398] width 1512 height 795
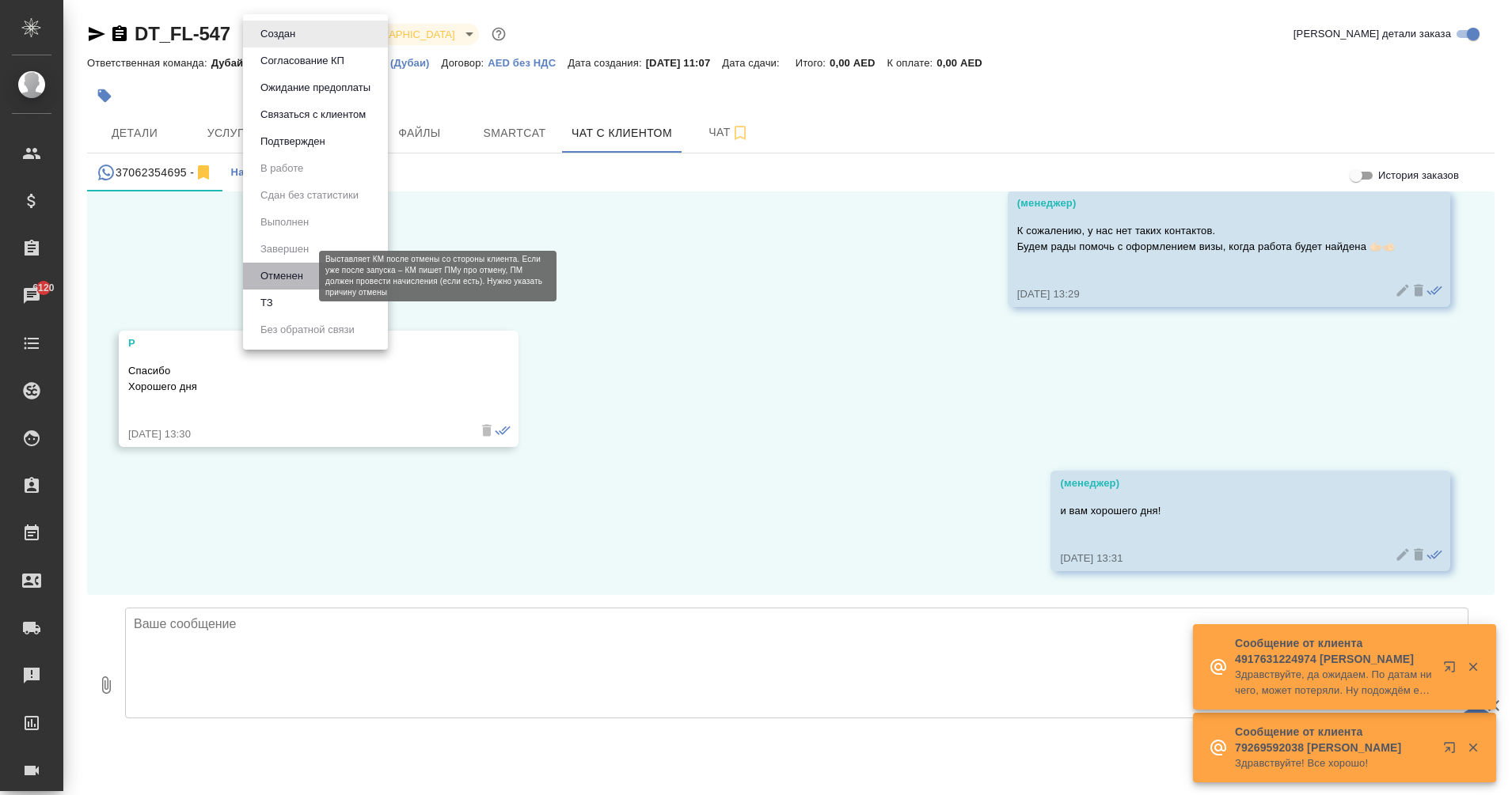
click at [291, 271] on button "Отменен" at bounding box center [281, 275] width 52 height 17
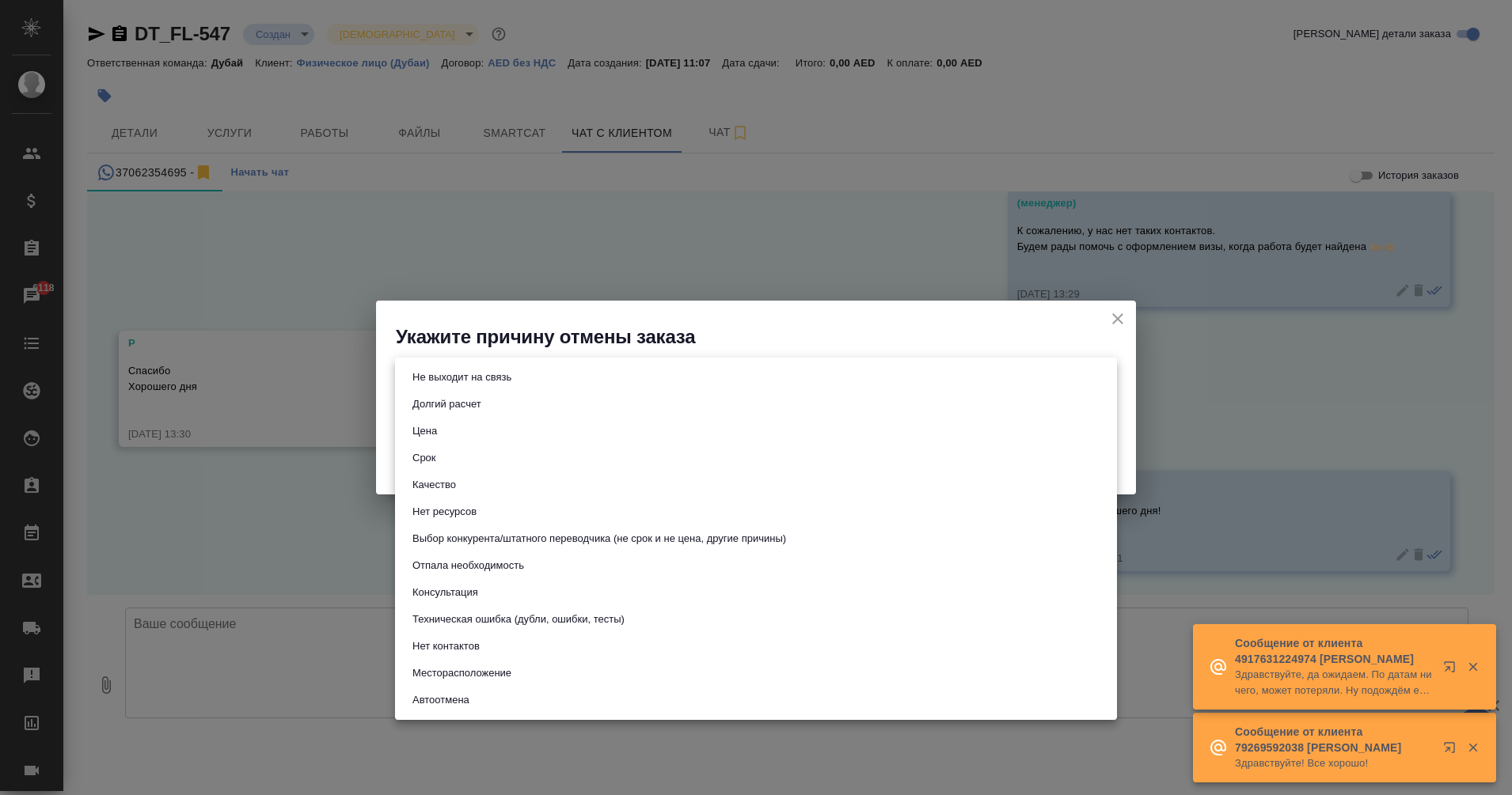
click at [582, 369] on body "🙏 .cls-1 fill:#fff; AWATERA Eganian [PERSON_NAME] Спецификации Заказы 6118 Чаты…" at bounding box center [756, 398] width 1512 height 795
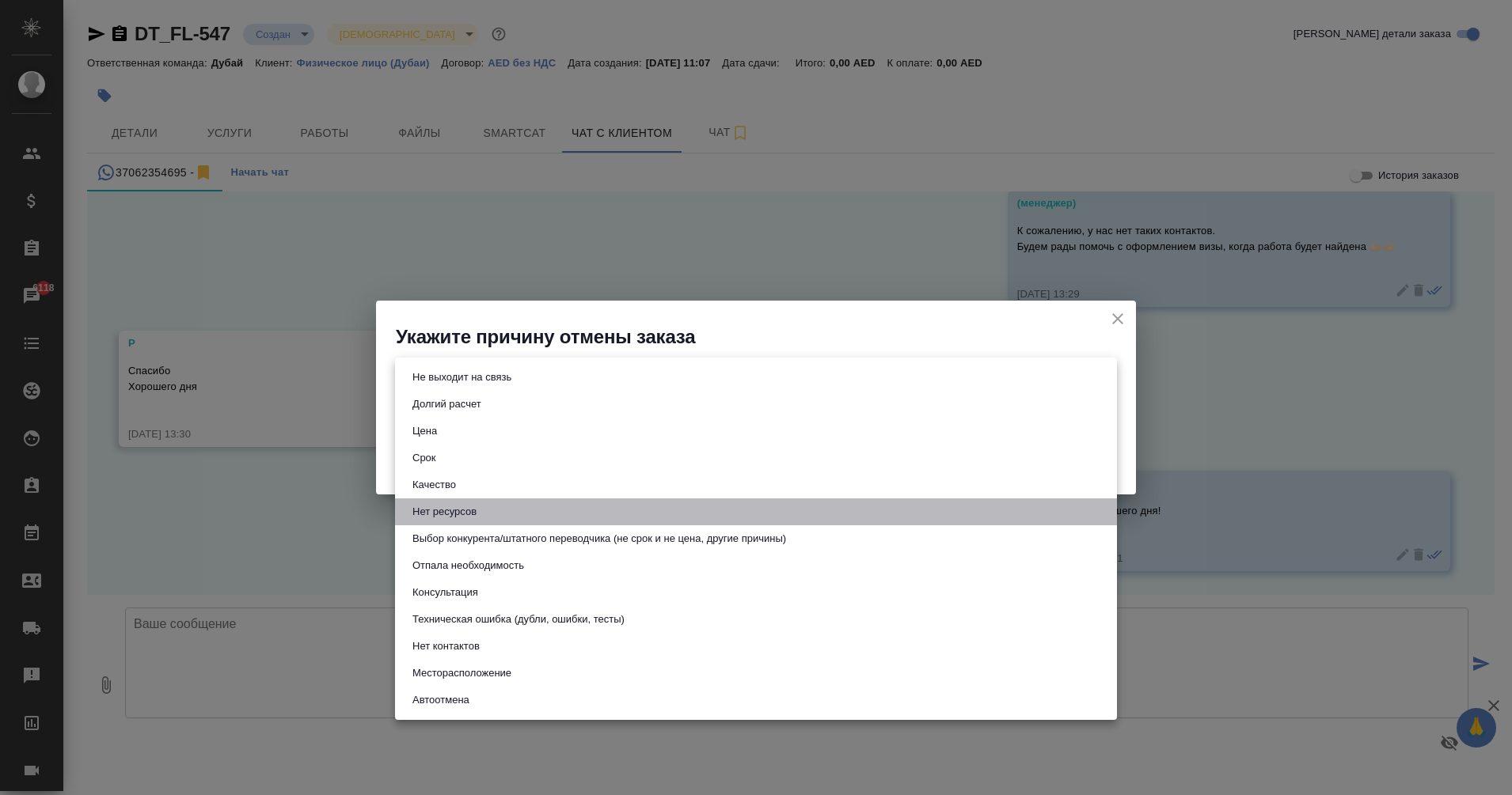
click at [449, 515] on button "Нет ресурсов" at bounding box center [444, 511] width 73 height 17
type input "noResources"
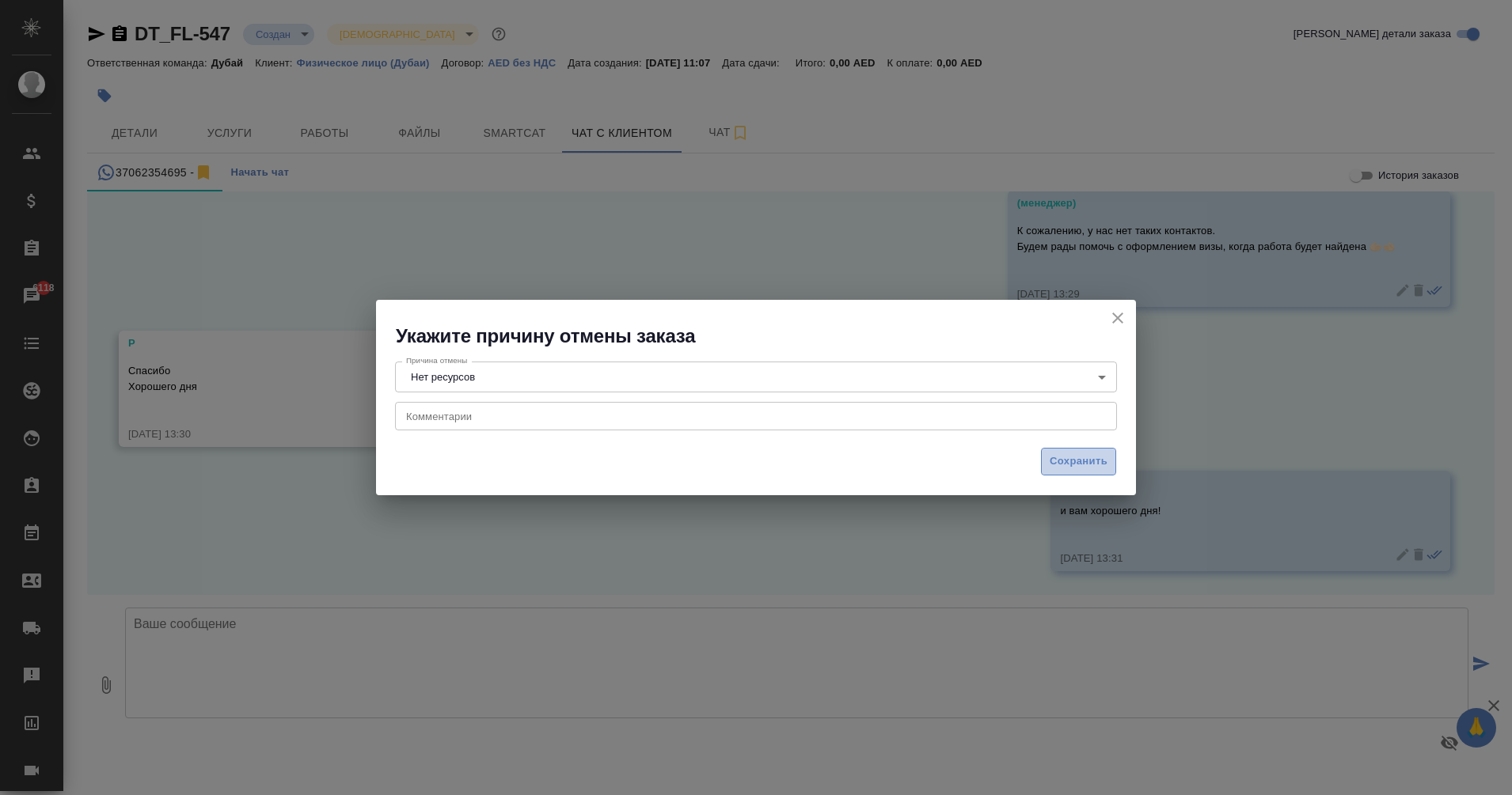
click at [1068, 461] on span "Сохранить" at bounding box center [1079, 462] width 58 height 18
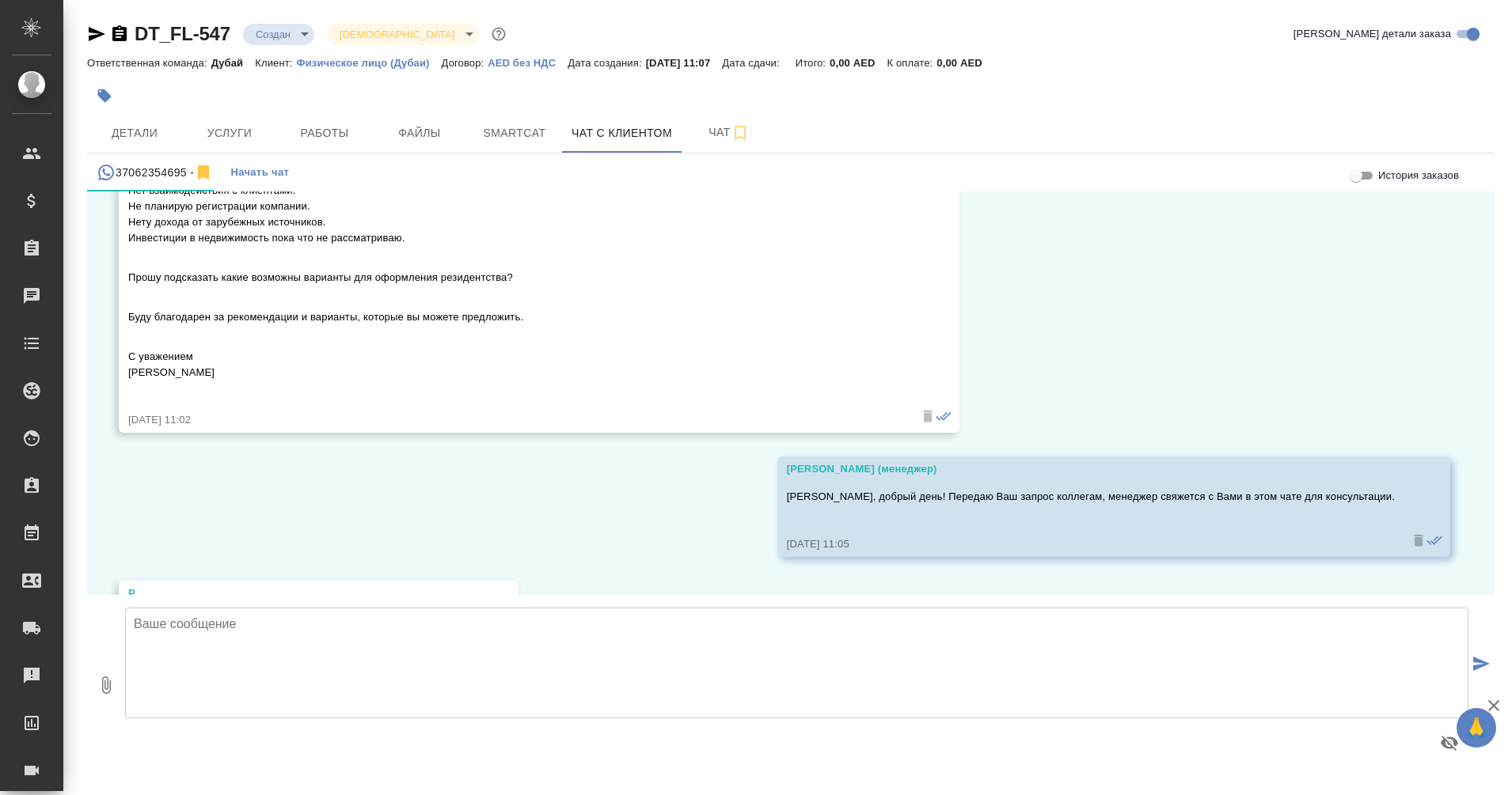
scroll to position [322, 0]
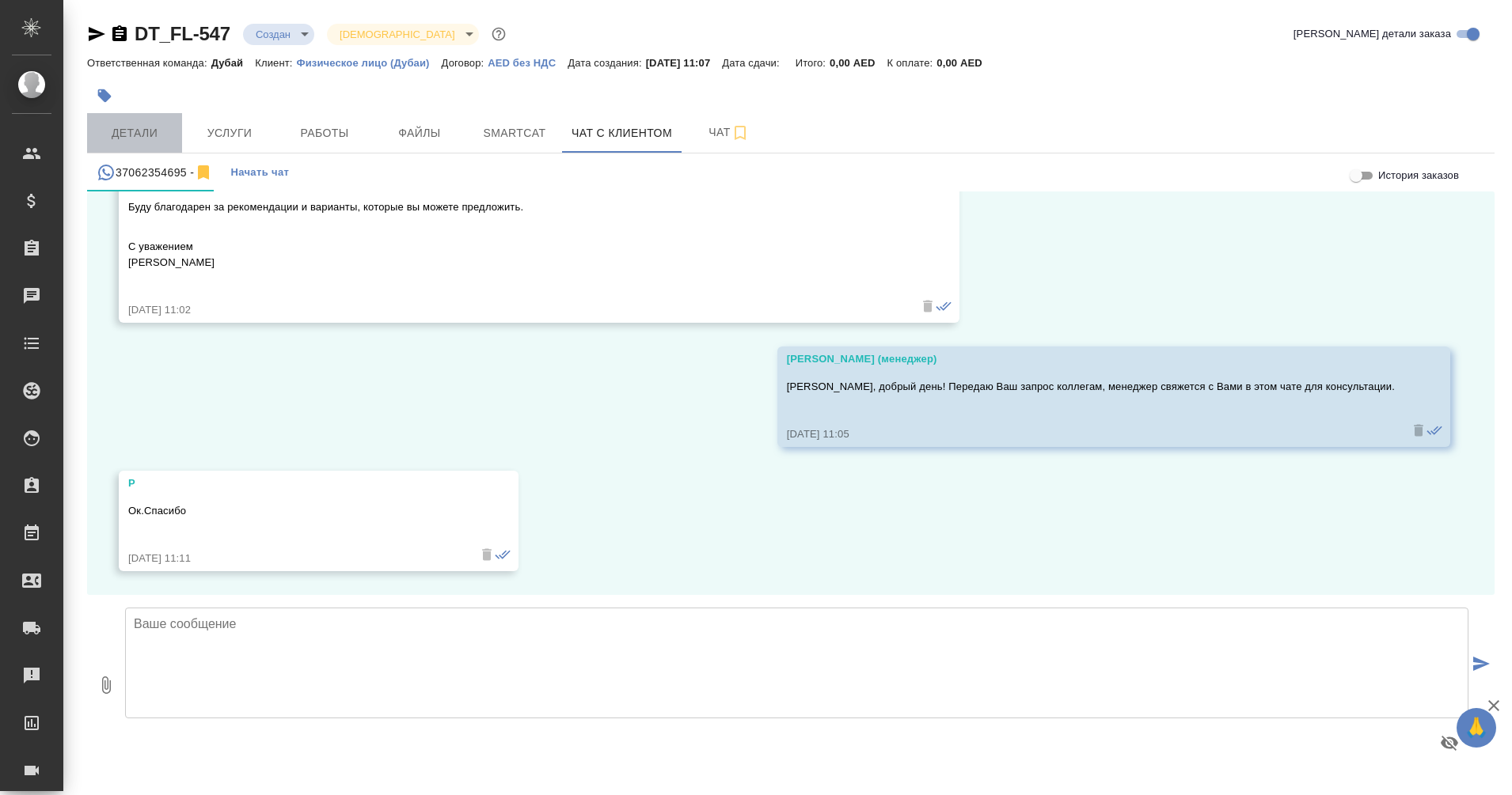
click at [151, 136] on span "Детали" at bounding box center [134, 133] width 76 height 20
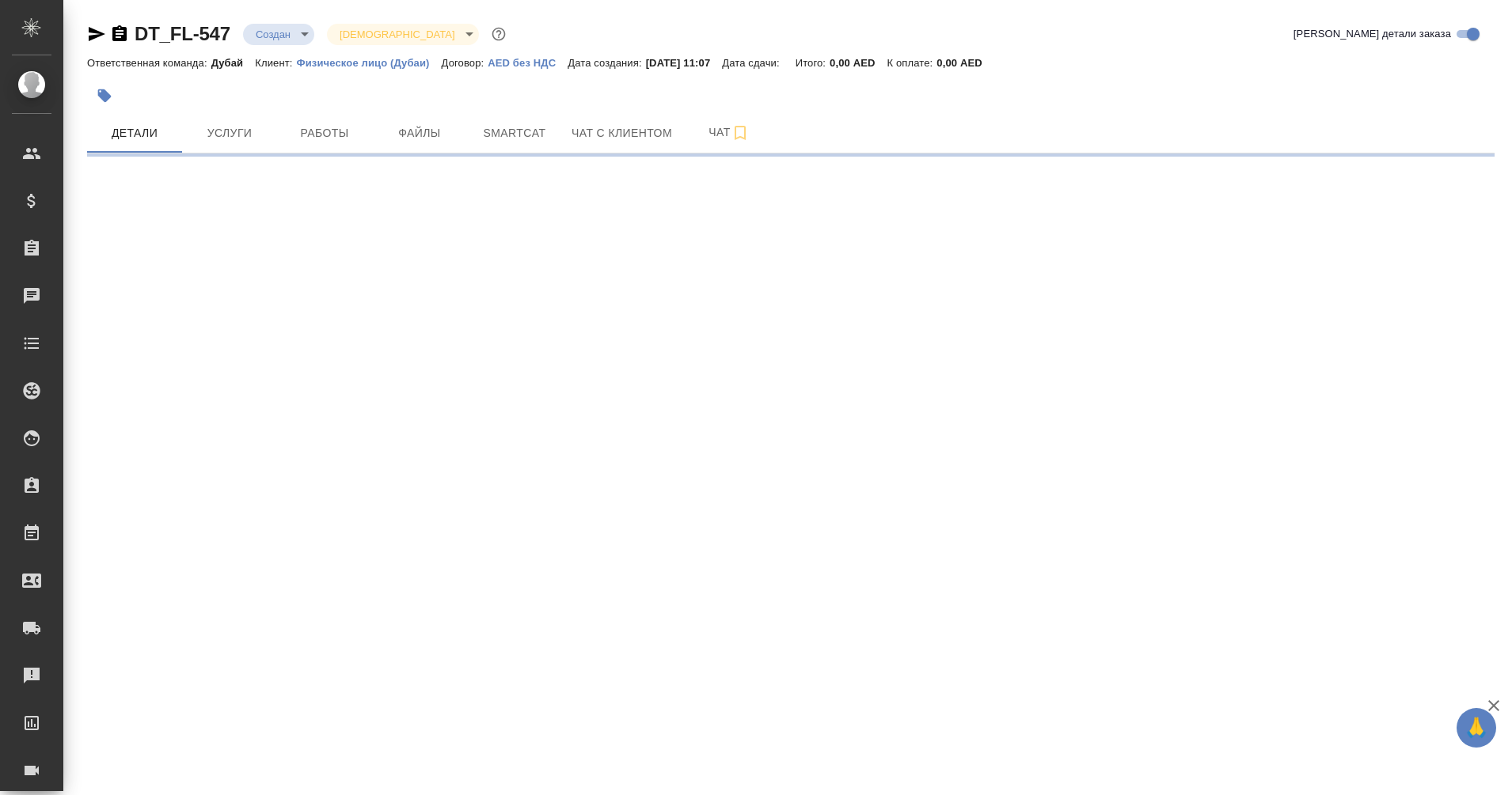
select select "RU"
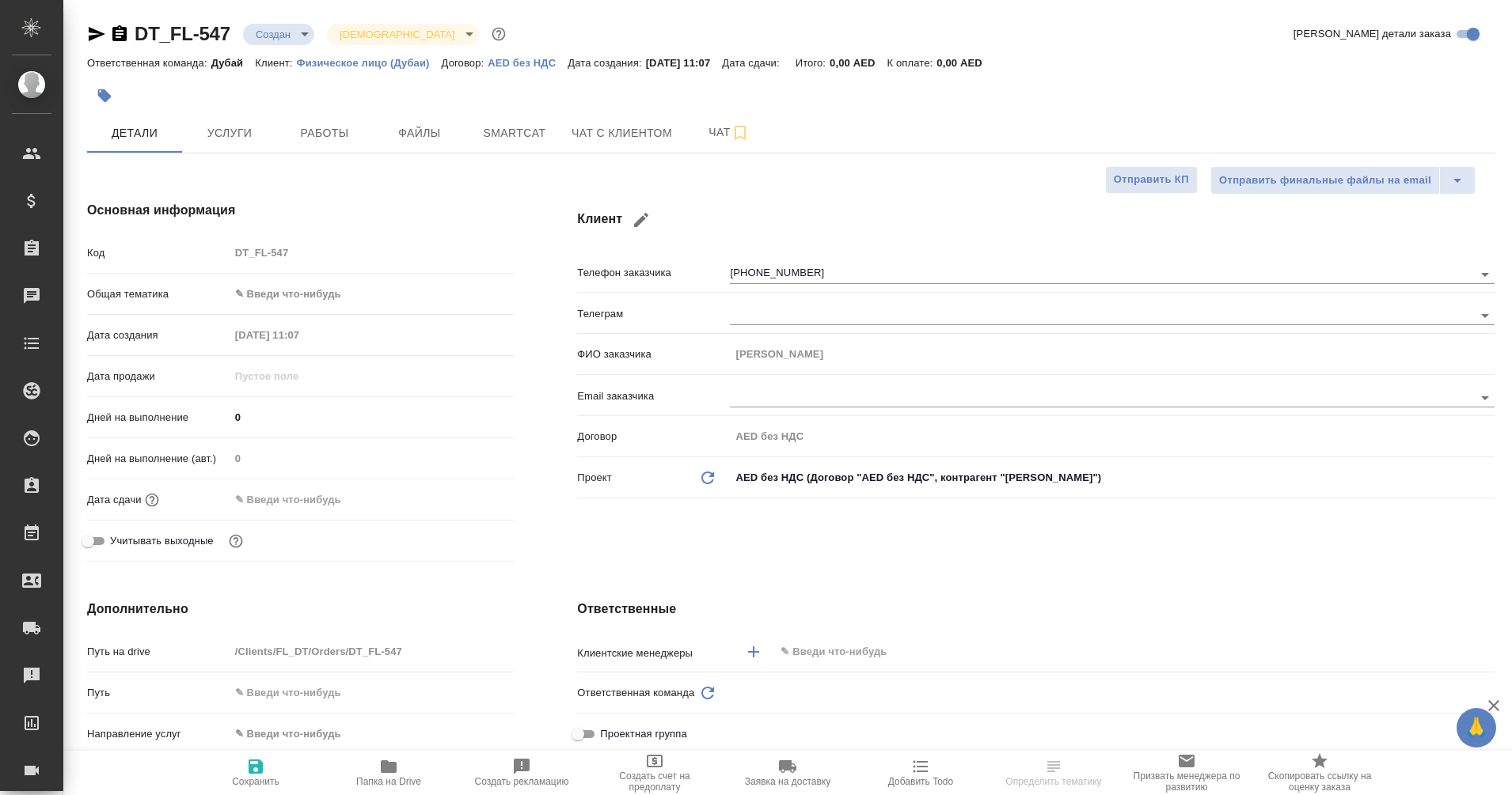
type textarea "x"
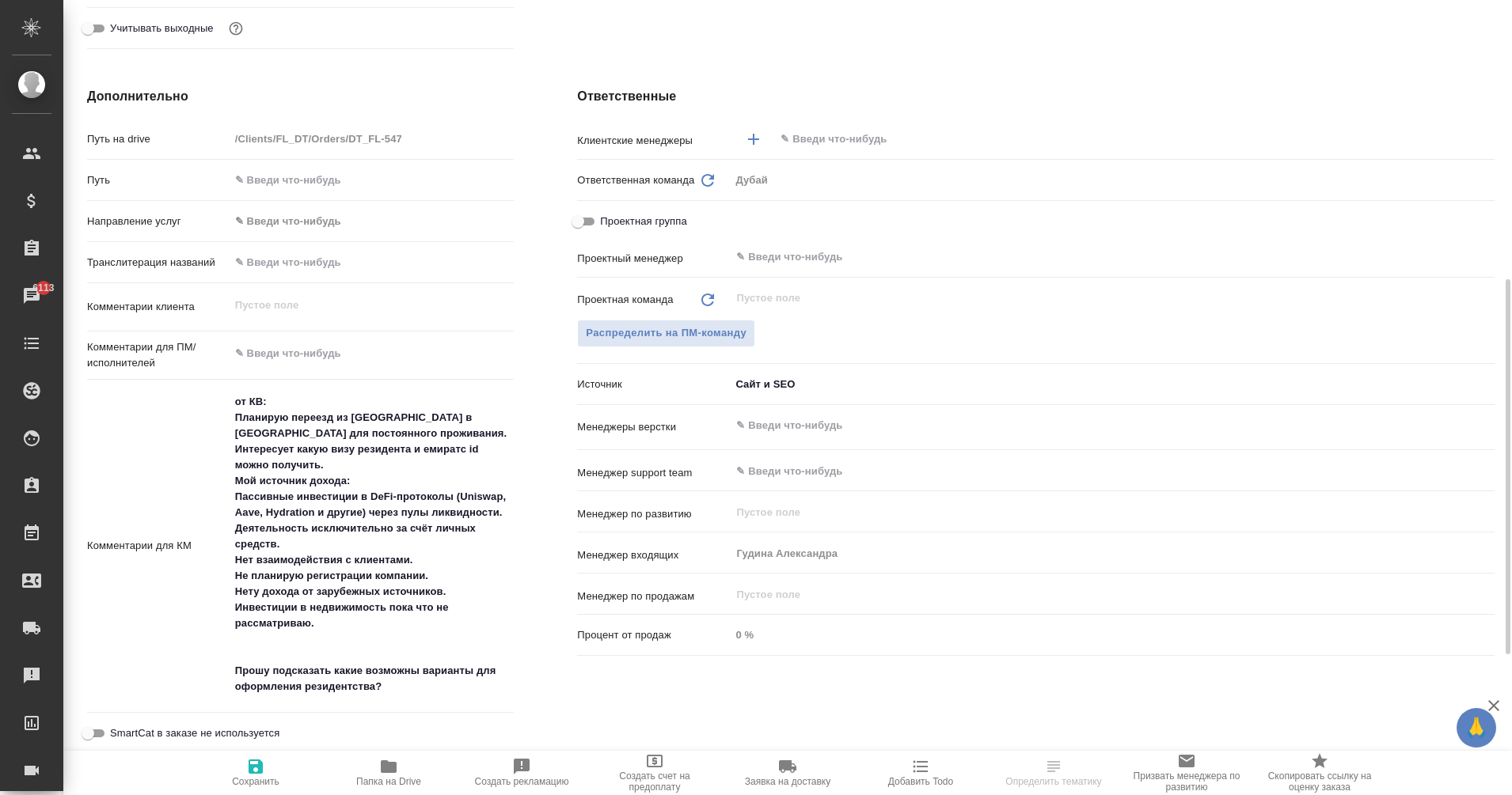
scroll to position [538, 0]
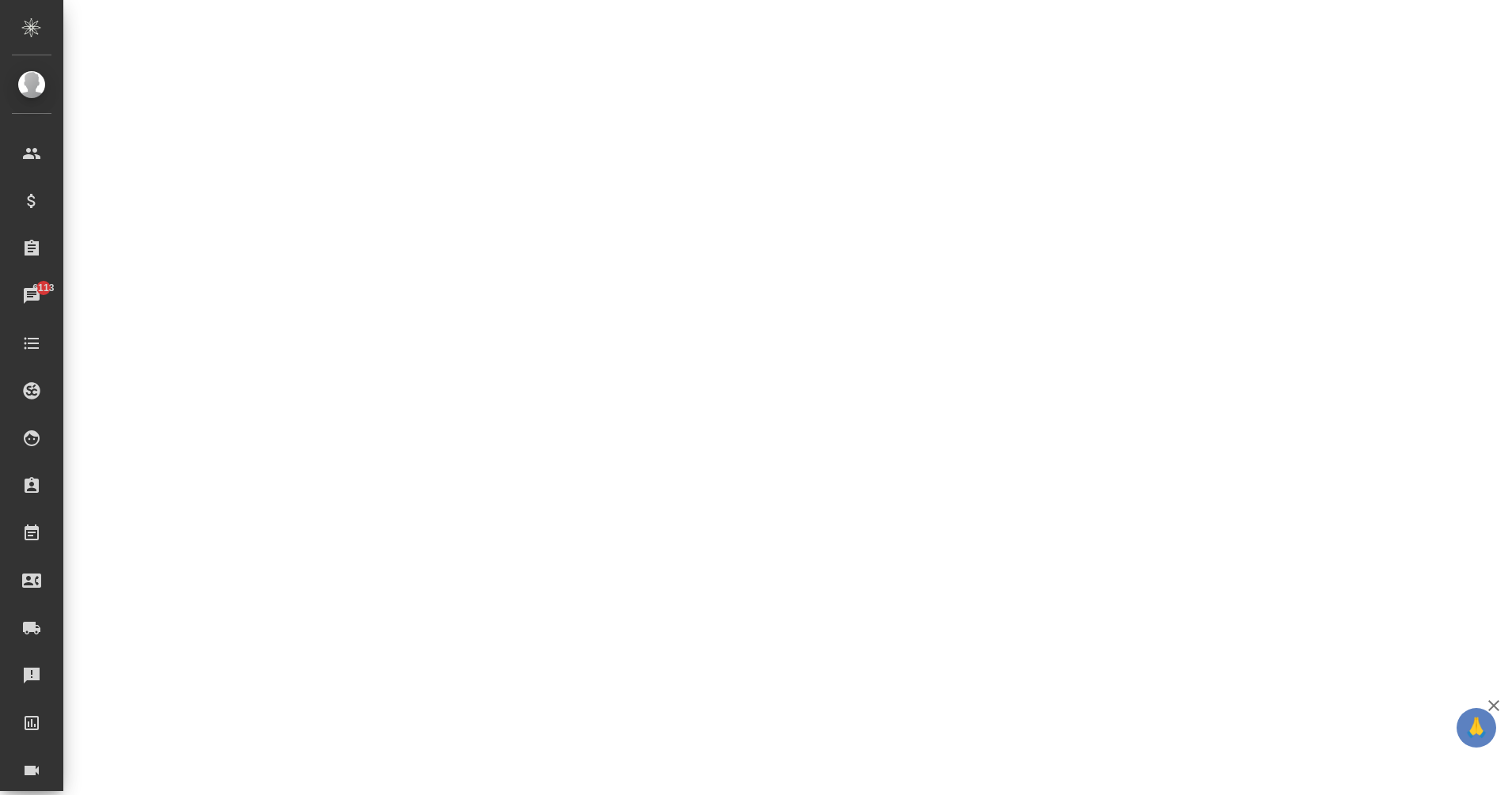
select select "RU"
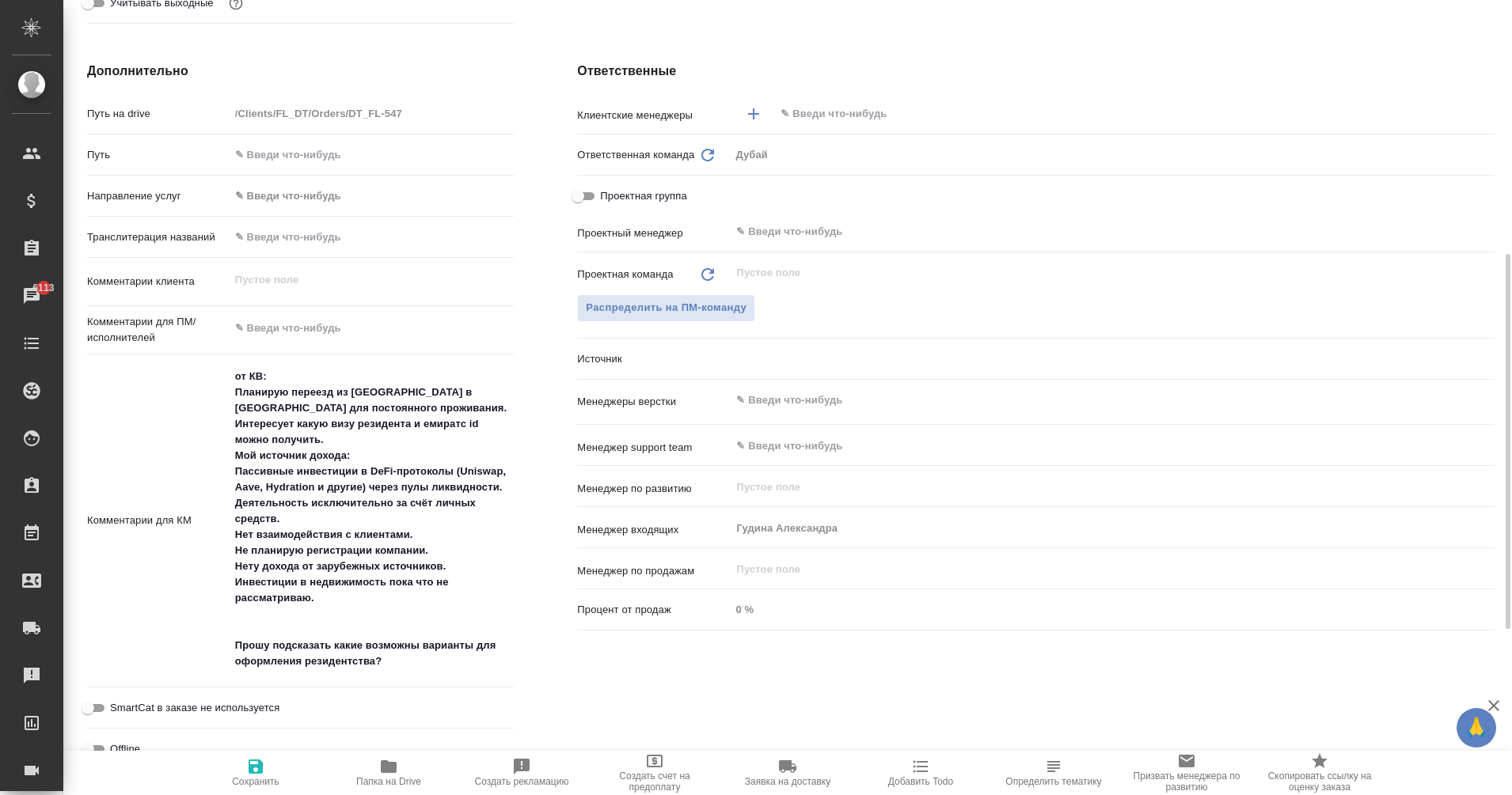
type textarea "x"
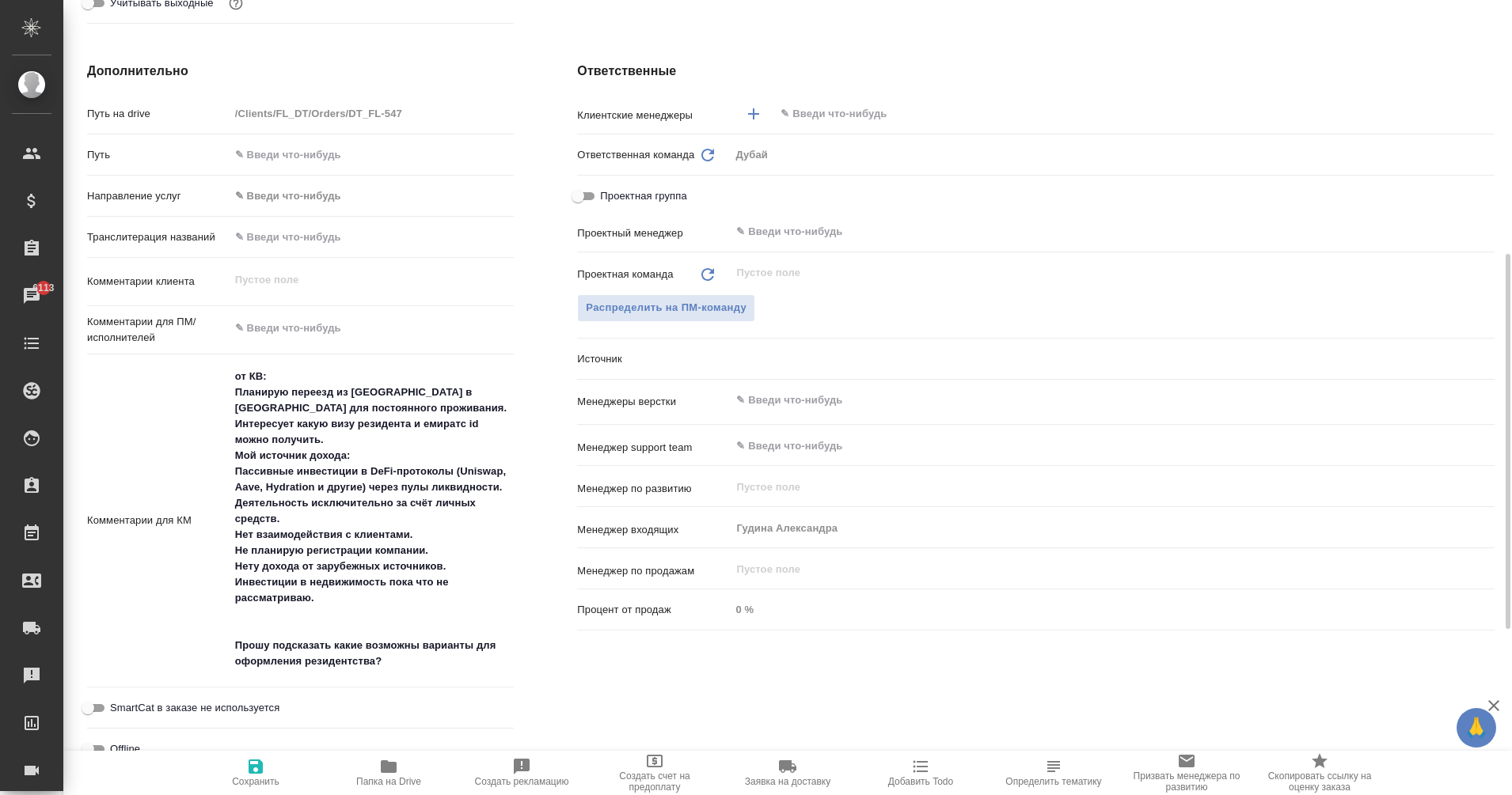
type textarea "x"
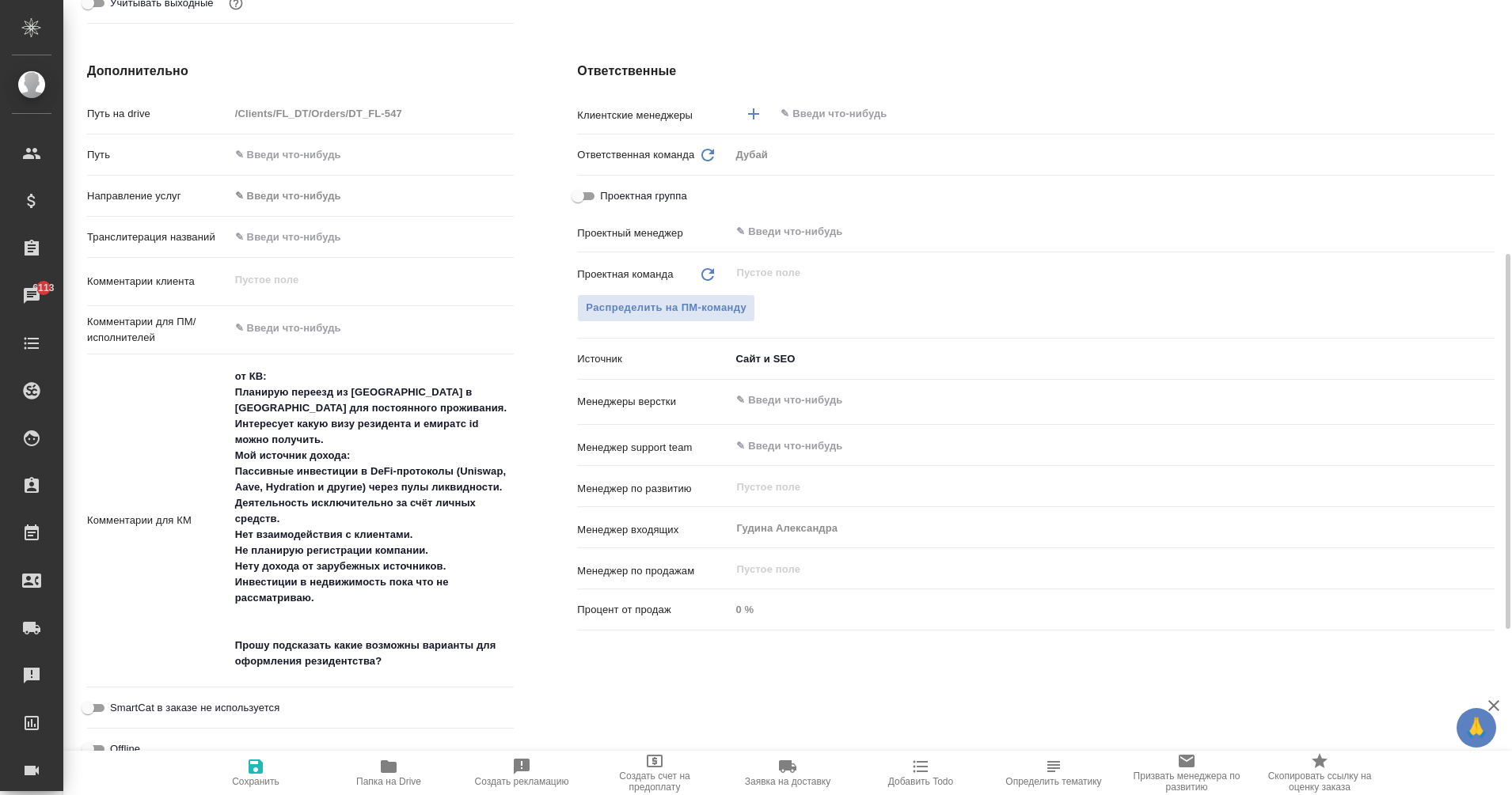
type textarea "x"
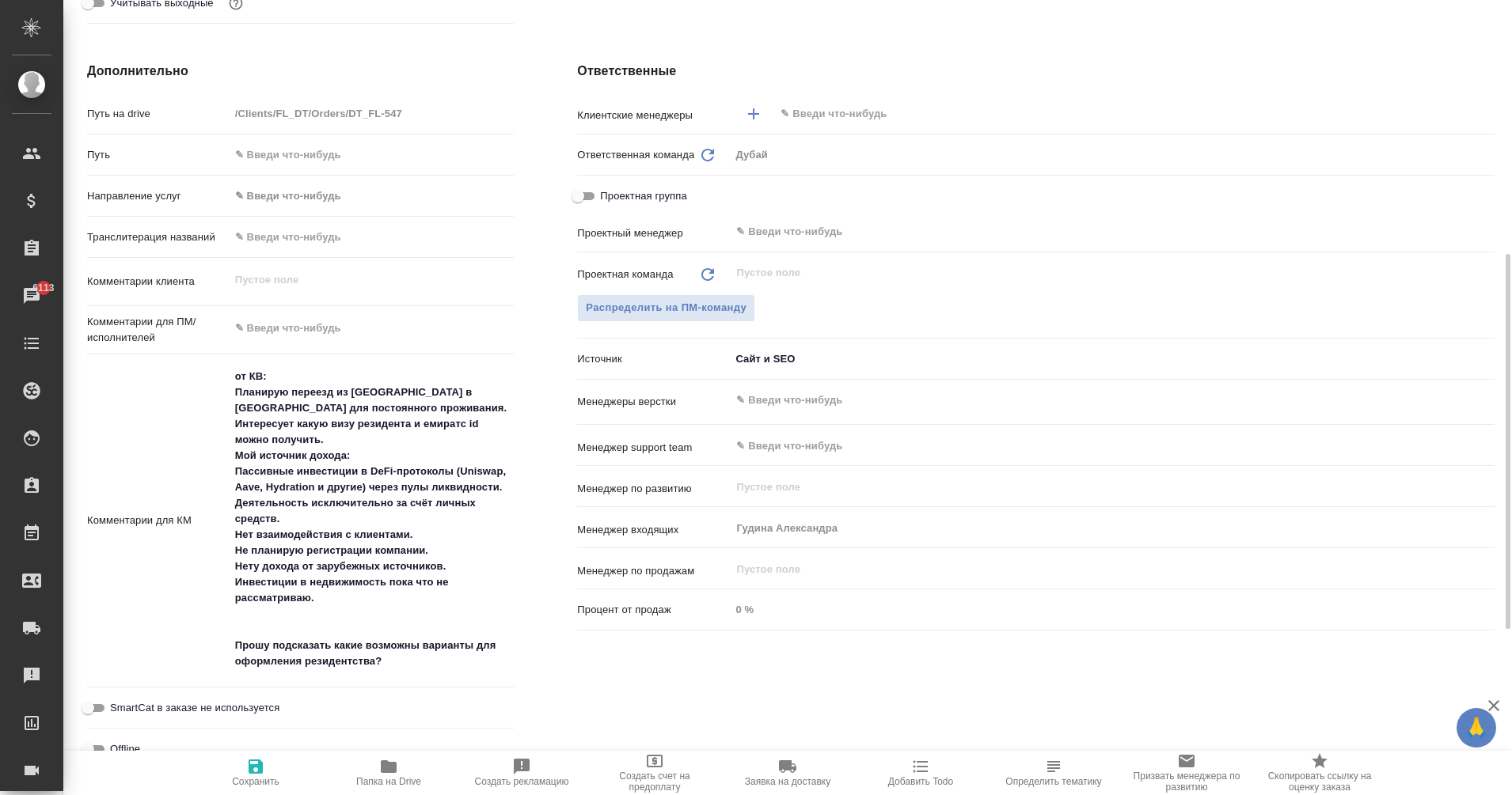
type textarea "x"
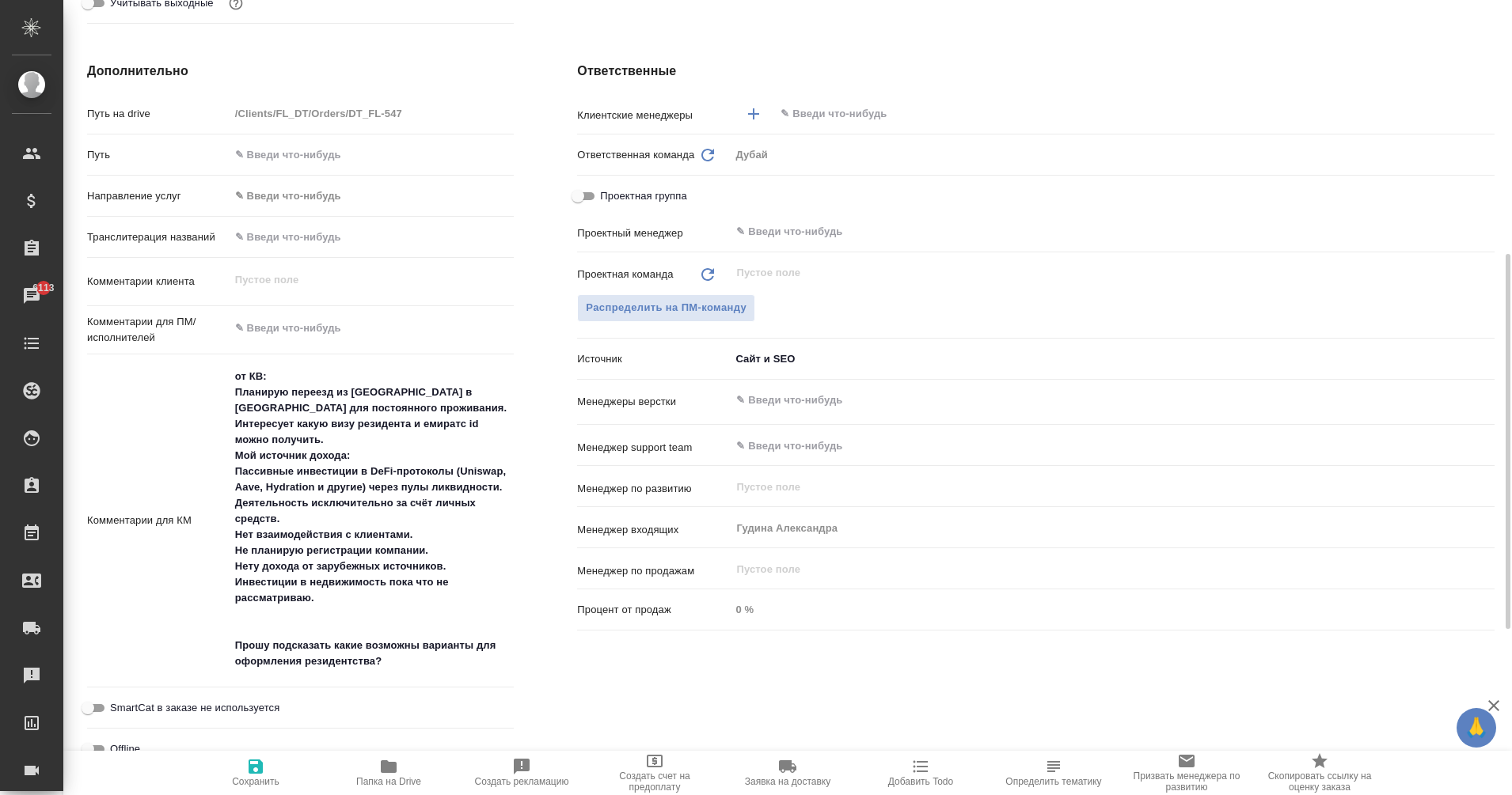
type textarea "x"
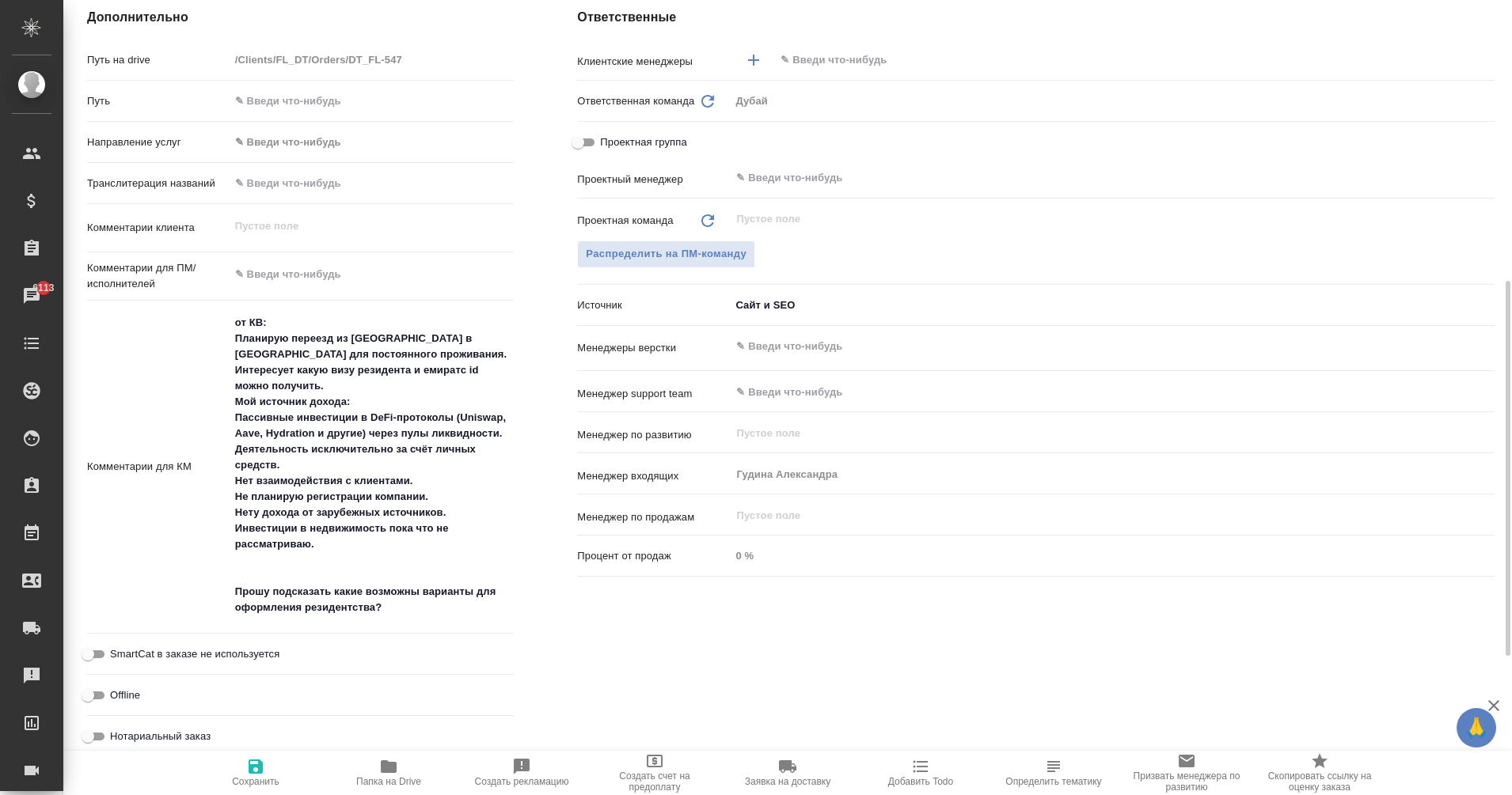
scroll to position [593, 0]
type textarea "x"
